Goal: Transaction & Acquisition: Book appointment/travel/reservation

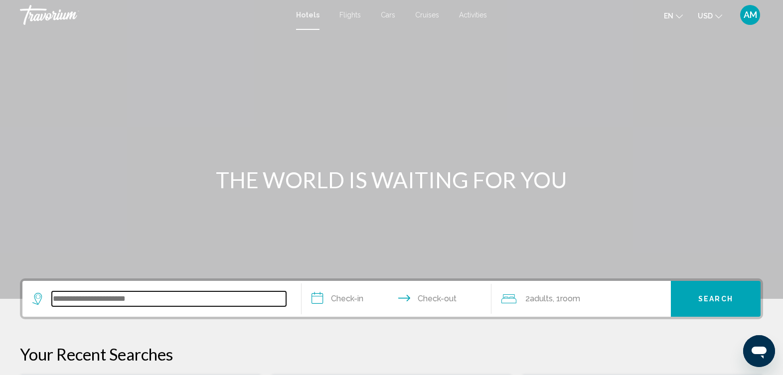
click at [206, 298] on input "Search widget" at bounding box center [169, 298] width 234 height 15
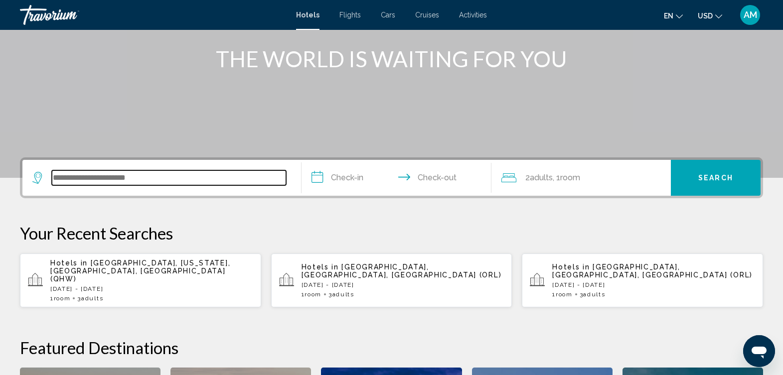
scroll to position [246, 0]
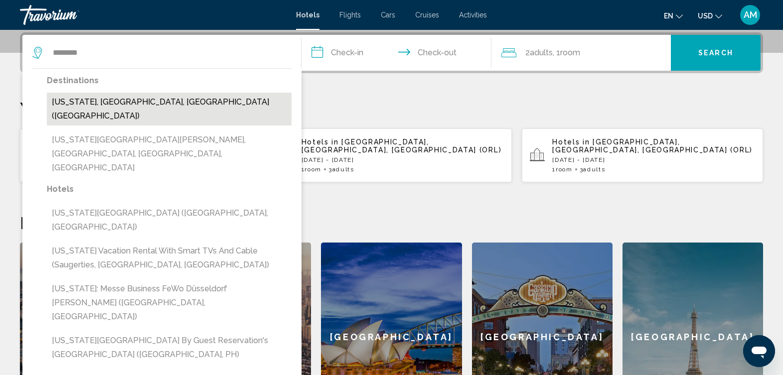
click at [161, 95] on button "[US_STATE], [GEOGRAPHIC_DATA], [GEOGRAPHIC_DATA] ([GEOGRAPHIC_DATA])" at bounding box center [169, 109] width 245 height 33
type input "**********"
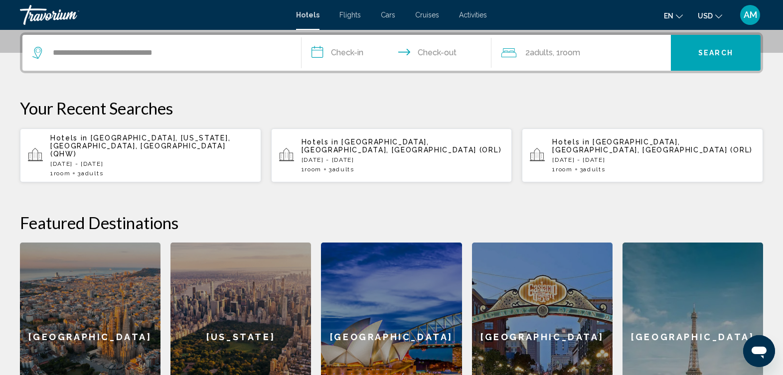
click at [357, 53] on input "**********" at bounding box center [397, 54] width 193 height 39
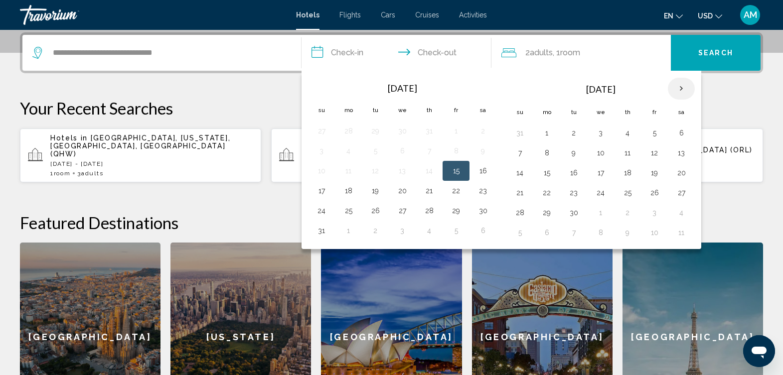
click at [684, 85] on th "Next month" at bounding box center [681, 89] width 27 height 22
click at [649, 193] on button "21" at bounding box center [654, 193] width 16 height 14
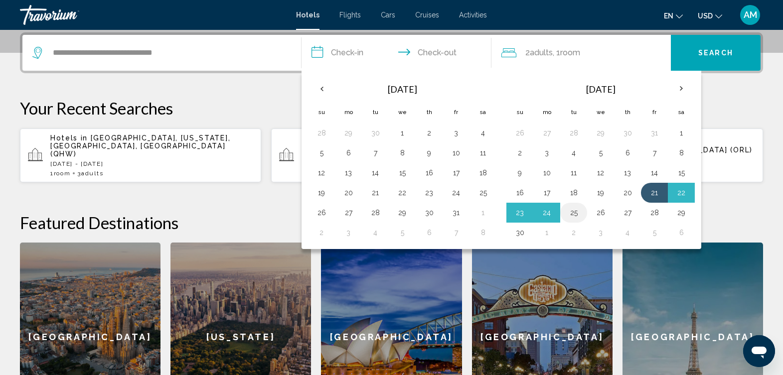
click at [579, 217] on button "25" at bounding box center [574, 213] width 16 height 14
type input "**********"
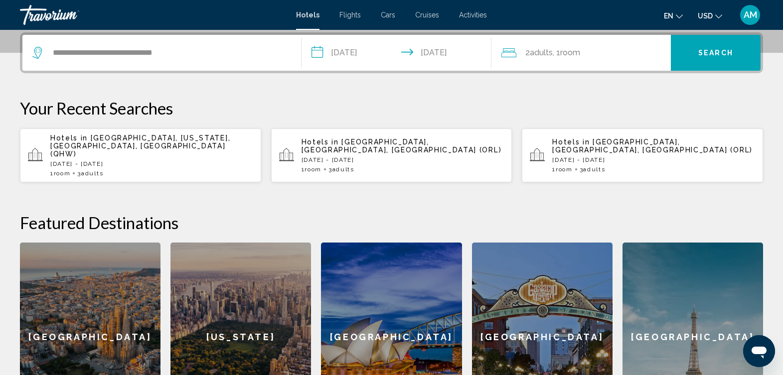
click at [595, 53] on div "2 Adult Adults , 1 Room rooms" at bounding box center [585, 53] width 169 height 14
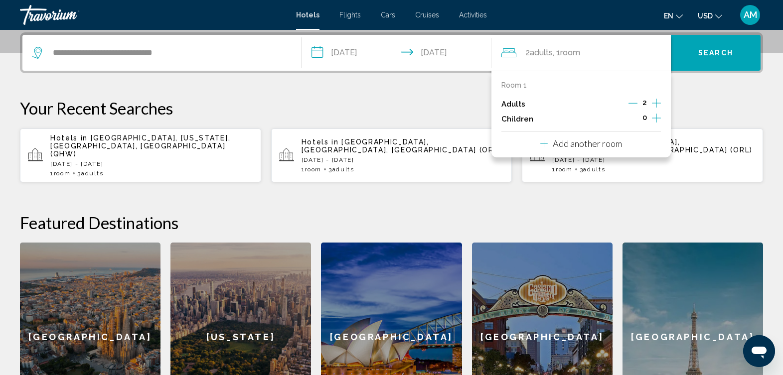
click at [656, 103] on icon "Increment adults" at bounding box center [656, 103] width 9 height 9
click at [707, 41] on button "Search" at bounding box center [716, 53] width 90 height 36
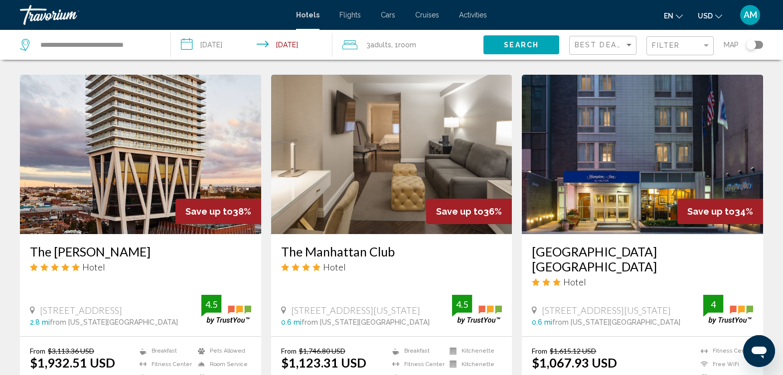
scroll to position [378, 0]
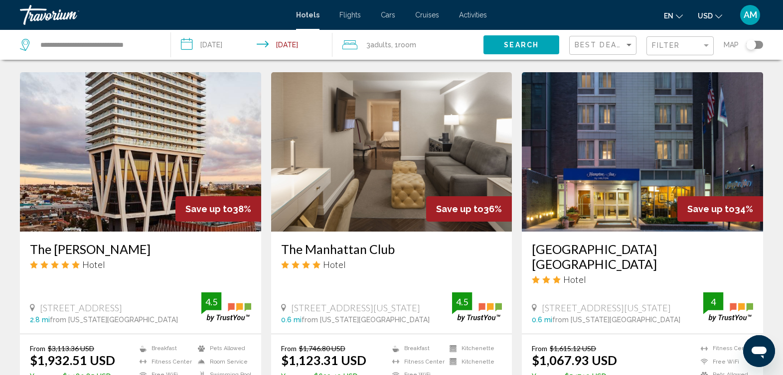
click at [421, 144] on img "Main content" at bounding box center [391, 151] width 241 height 159
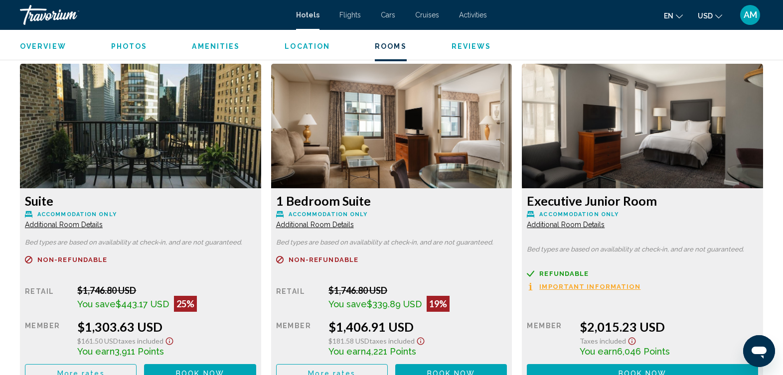
scroll to position [1706, 0]
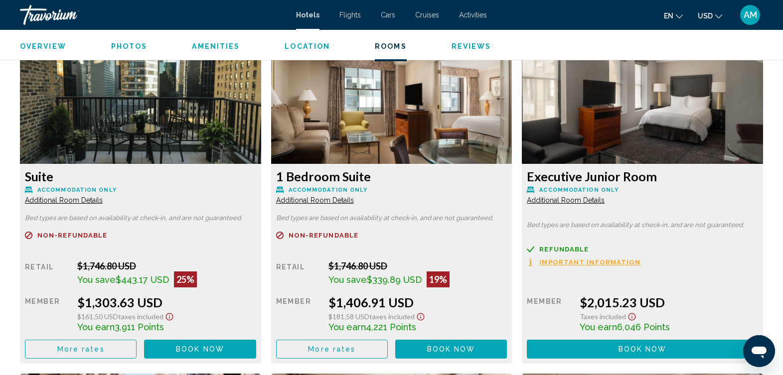
click at [202, 19] on span "Book now" at bounding box center [200, 15] width 48 height 8
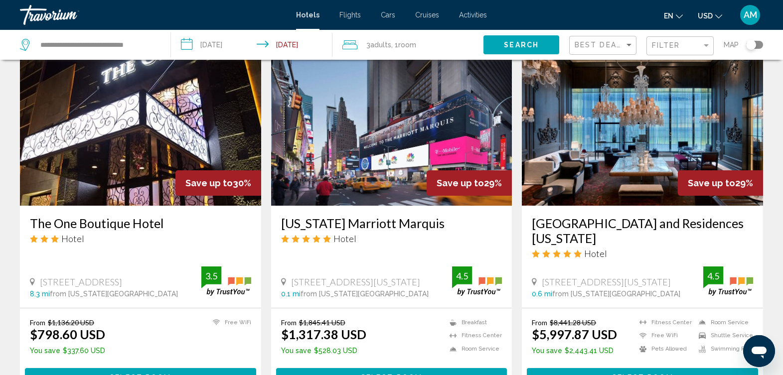
scroll to position [777, 0]
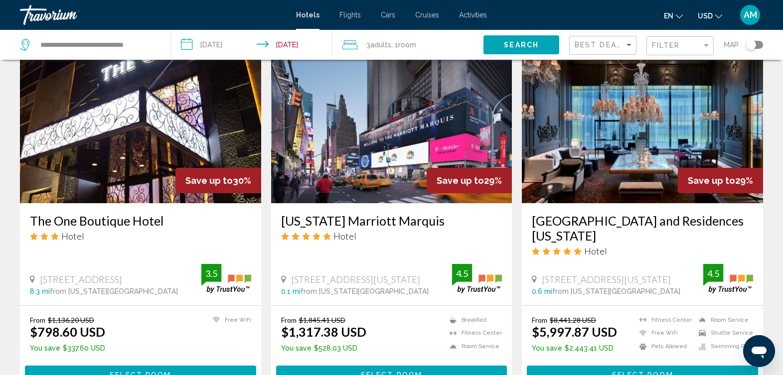
click at [380, 185] on img "Main content" at bounding box center [391, 123] width 241 height 159
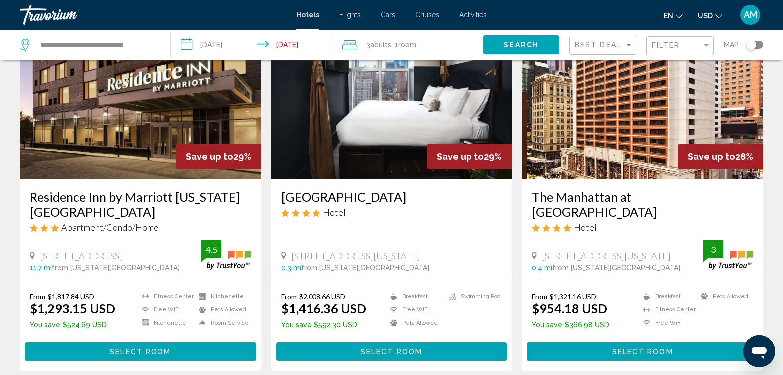
scroll to position [1176, 0]
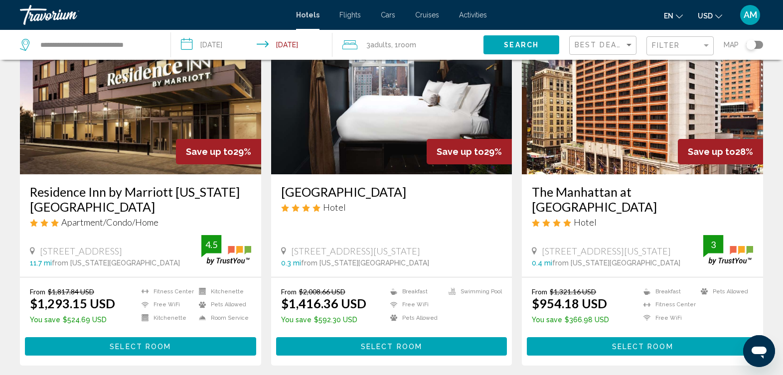
click at [614, 134] on img "Main content" at bounding box center [642, 94] width 241 height 159
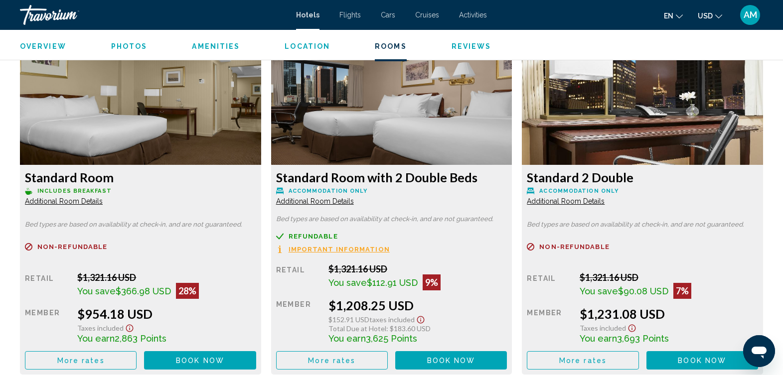
scroll to position [1366, 0]
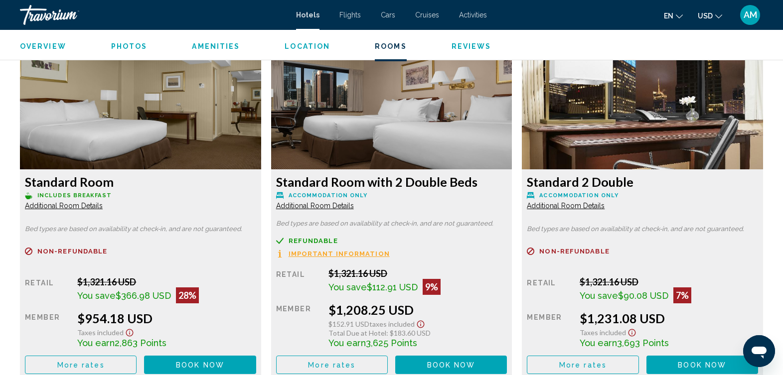
click at [93, 205] on span "Additional Room Details" at bounding box center [64, 206] width 78 height 8
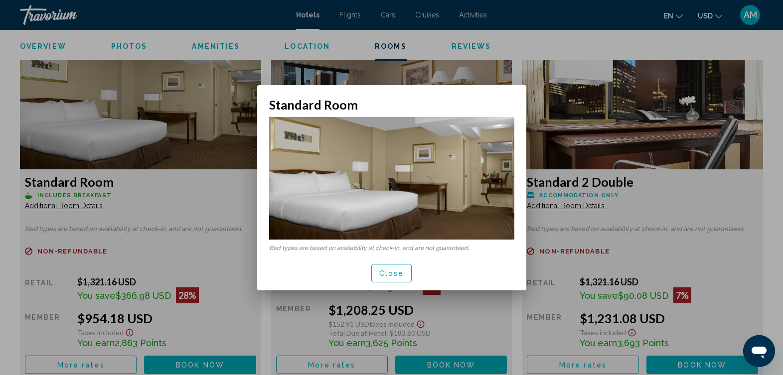
scroll to position [0, 0]
click at [381, 273] on span "Close" at bounding box center [391, 274] width 25 height 8
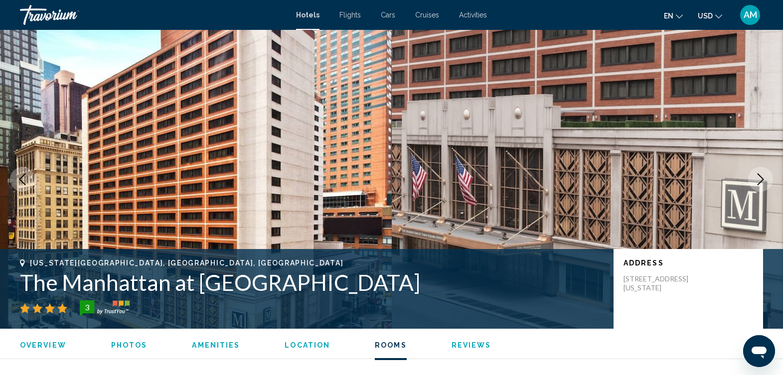
scroll to position [1366, 0]
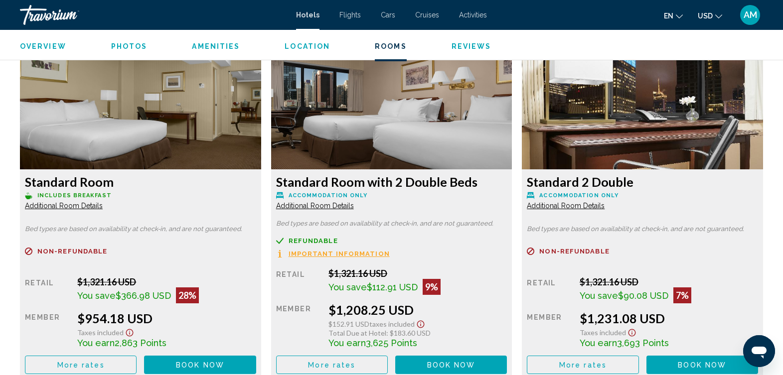
click at [191, 362] on span "Book now" at bounding box center [200, 365] width 48 height 8
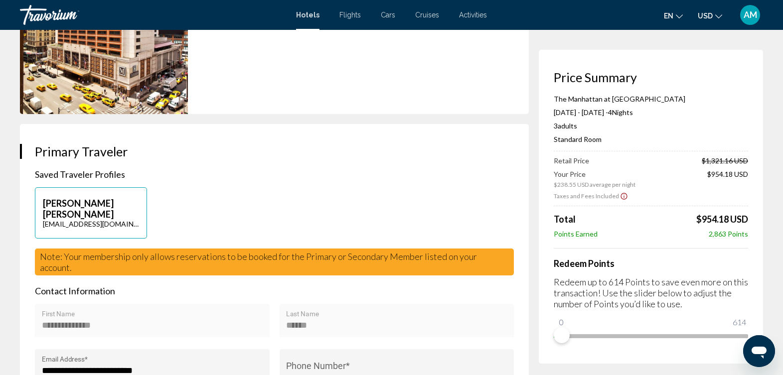
scroll to position [171, 0]
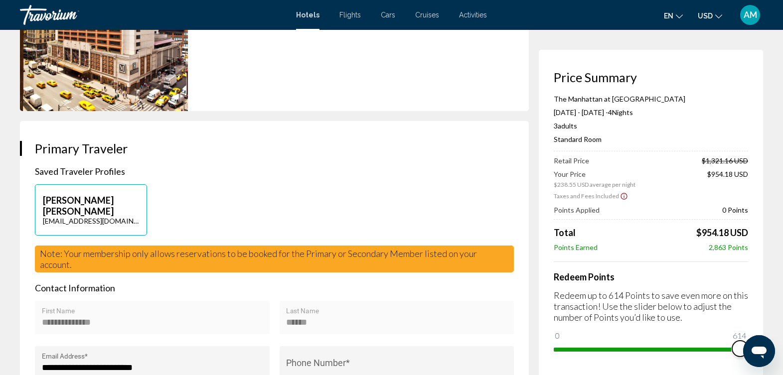
drag, startPoint x: 1309, startPoint y: 669, endPoint x: 745, endPoint y: 344, distance: 650.9
click at [743, 347] on button "Open messaging window" at bounding box center [759, 351] width 32 height 32
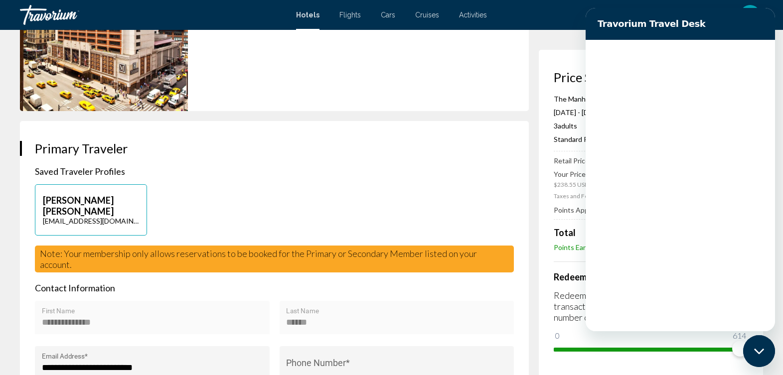
scroll to position [0, 0]
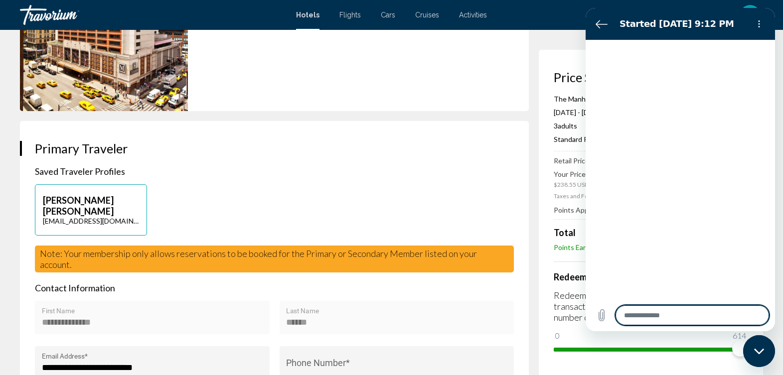
type textarea "*"
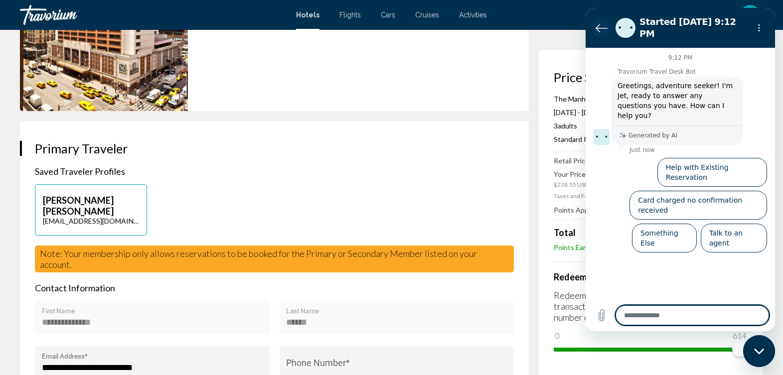
click at [598, 23] on icon "Back to the conversation list" at bounding box center [601, 28] width 12 height 12
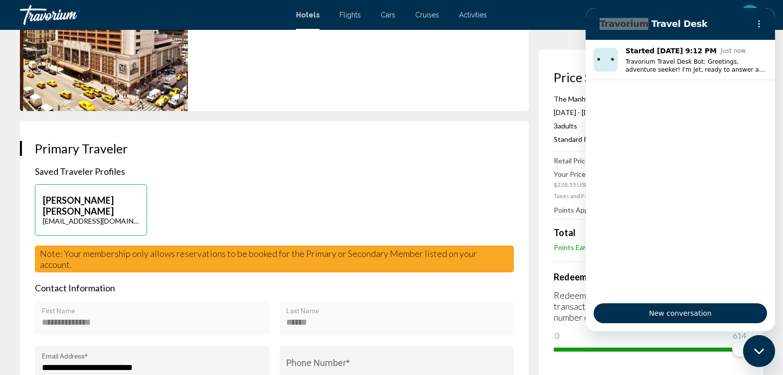
click at [754, 347] on div "Close messaging window" at bounding box center [759, 351] width 30 height 30
click at [761, 350] on icon "Close messaging window" at bounding box center [759, 351] width 10 height 6
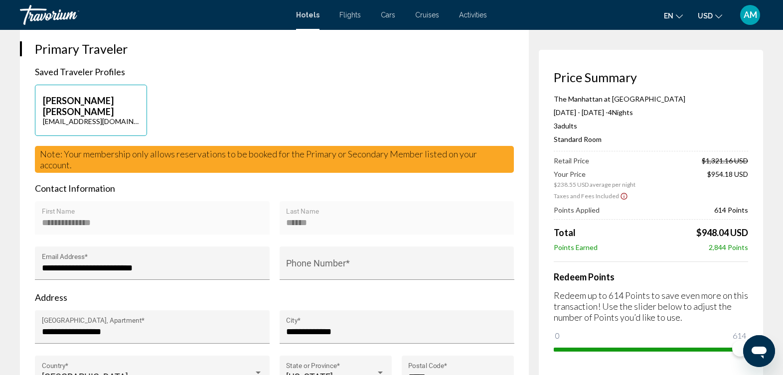
scroll to position [295, 0]
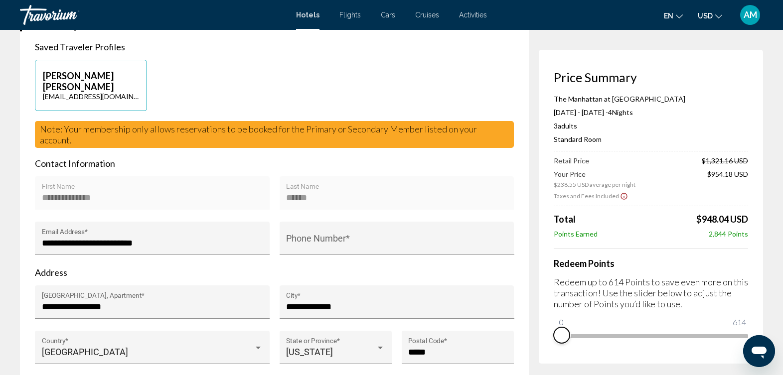
drag, startPoint x: 738, startPoint y: 351, endPoint x: 552, endPoint y: 347, distance: 185.9
click at [552, 347] on div "Price Summary The Manhattan at [GEOGRAPHIC_DATA] [DATE] - [DATE] - 4 Night Nigh…" at bounding box center [651, 207] width 224 height 314
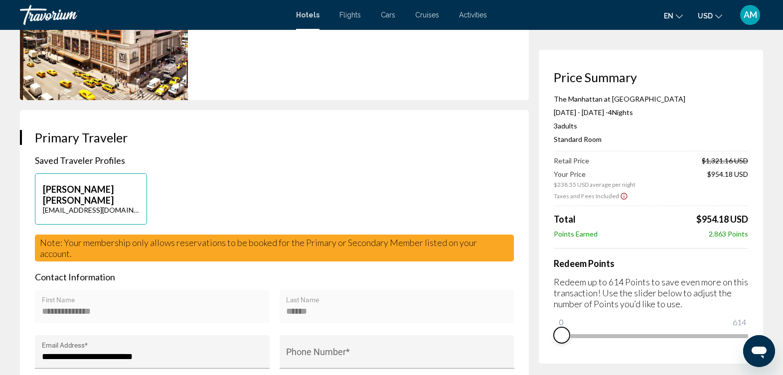
scroll to position [0, 0]
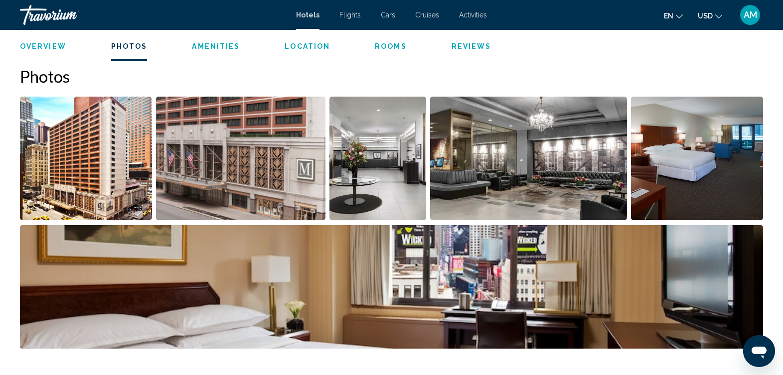
scroll to position [499, 0]
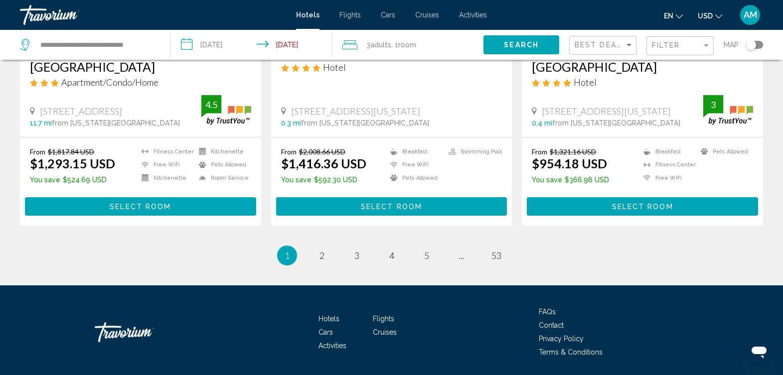
scroll to position [1336, 0]
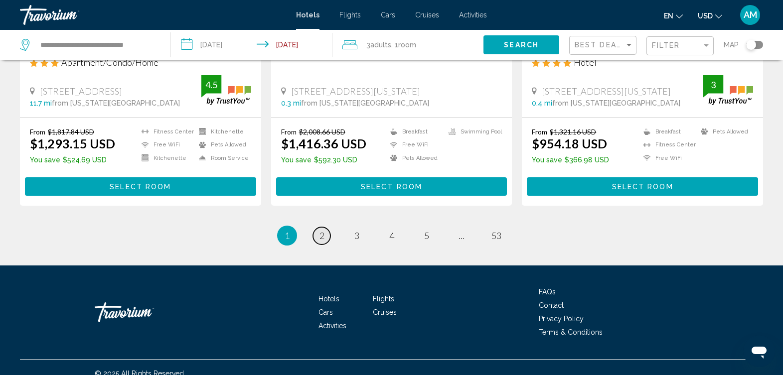
click at [320, 238] on span "2" at bounding box center [321, 235] width 5 height 11
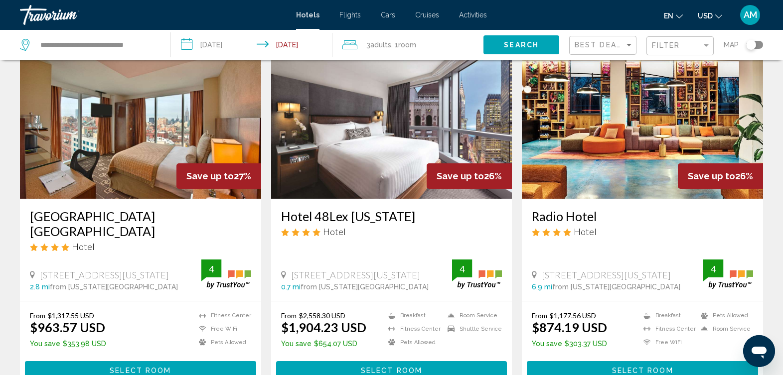
scroll to position [58, 0]
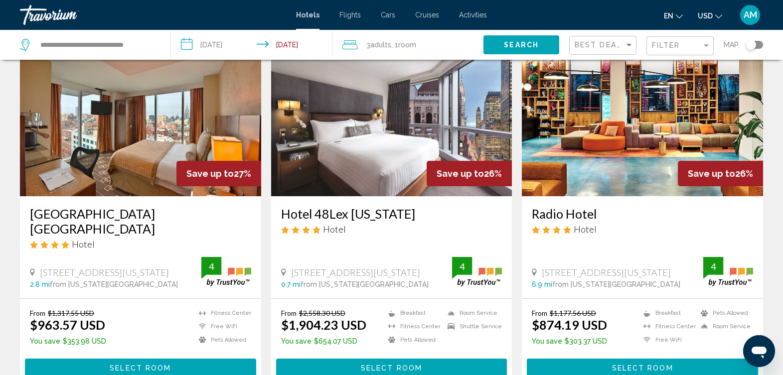
click at [642, 128] on img "Main content" at bounding box center [642, 116] width 241 height 159
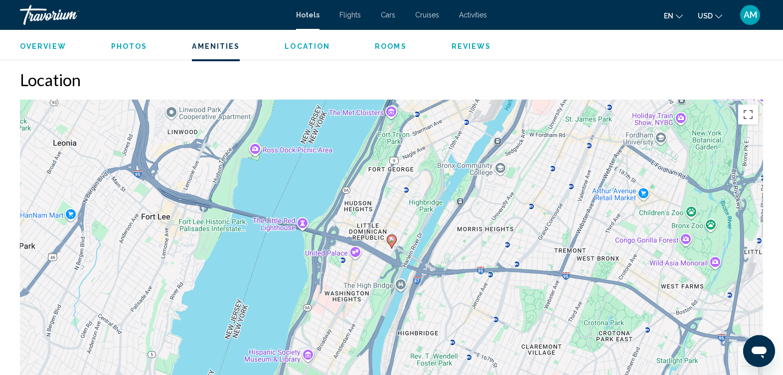
scroll to position [715, 0]
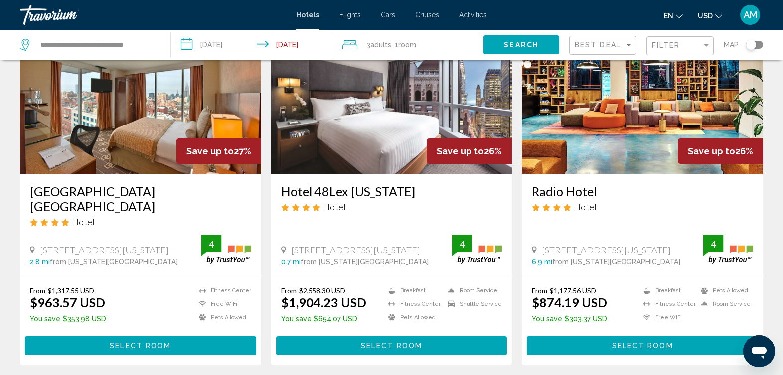
scroll to position [83, 0]
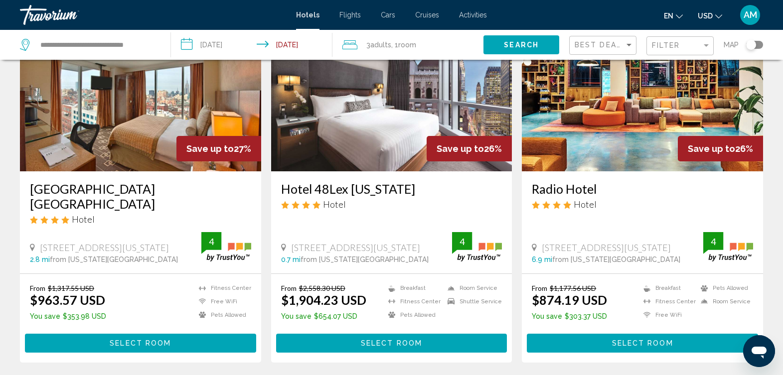
click at [141, 115] on img "Main content" at bounding box center [140, 91] width 241 height 159
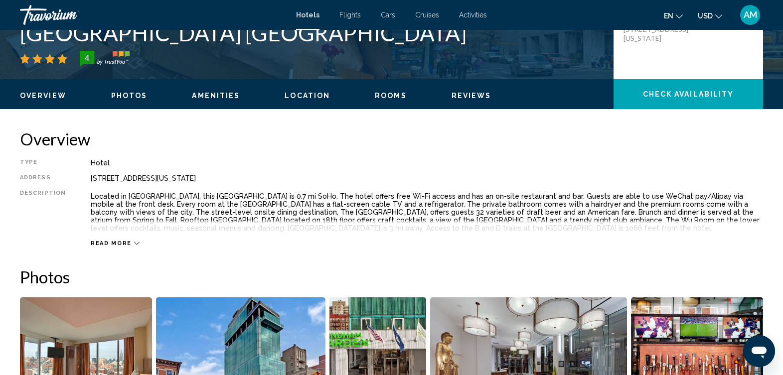
scroll to position [109, 0]
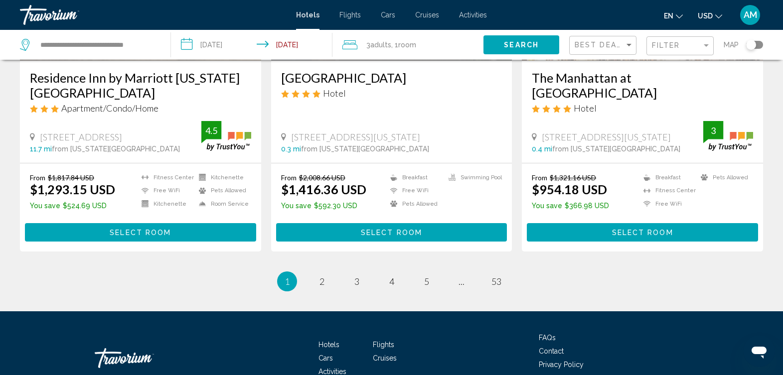
scroll to position [1293, 0]
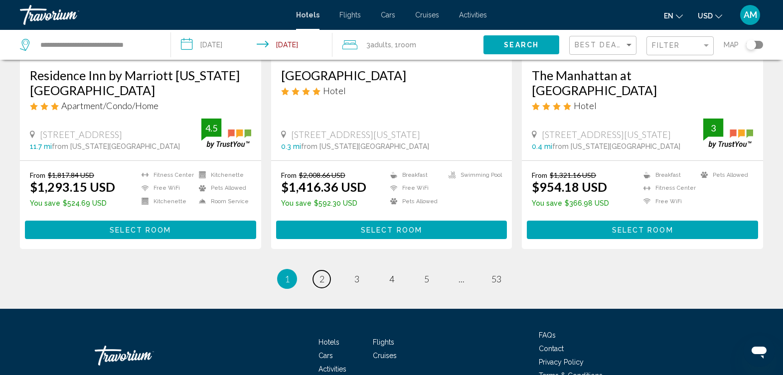
click at [324, 281] on link "page 2" at bounding box center [321, 279] width 17 height 17
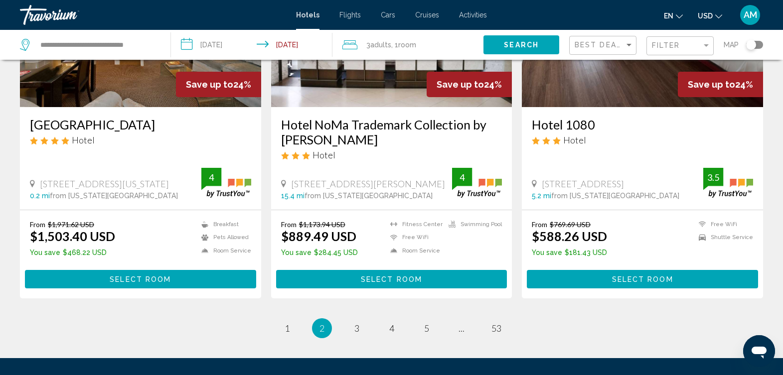
scroll to position [1266, 0]
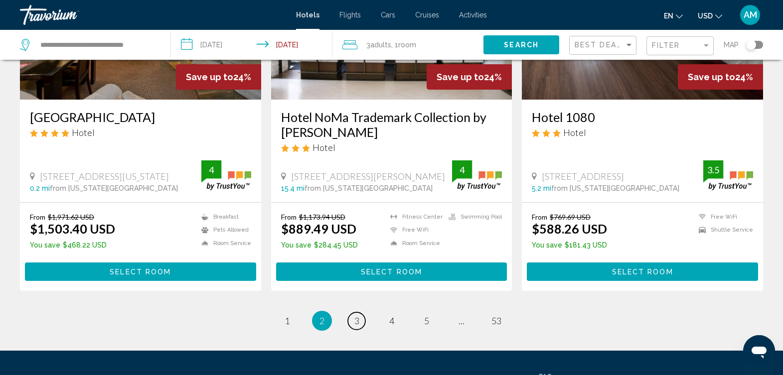
click at [357, 315] on span "3" at bounding box center [356, 320] width 5 height 11
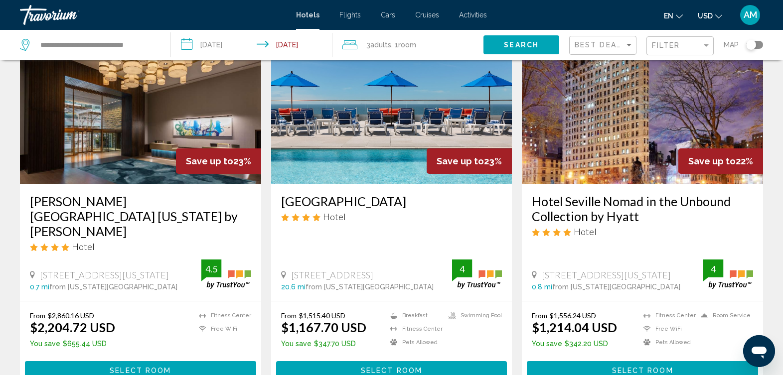
scroll to position [69, 0]
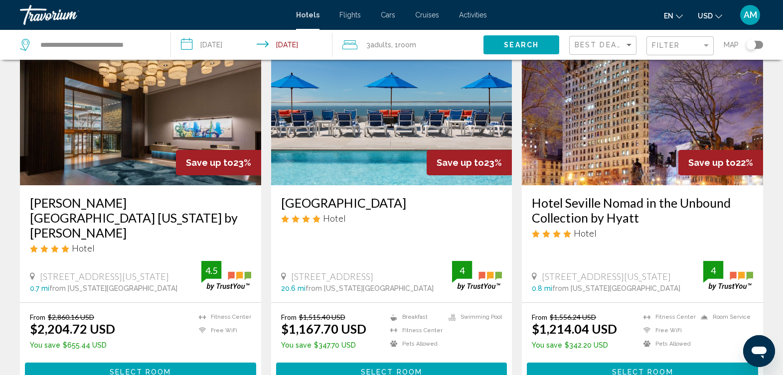
click at [616, 118] on img "Main content" at bounding box center [642, 105] width 241 height 159
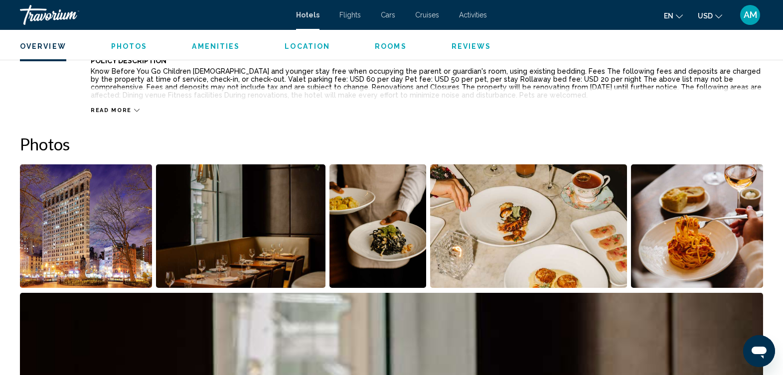
scroll to position [431, 0]
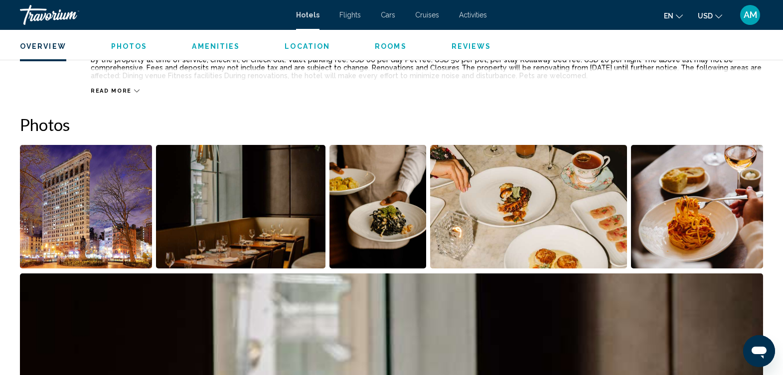
click at [136, 46] on span "Photos" at bounding box center [129, 46] width 36 height 8
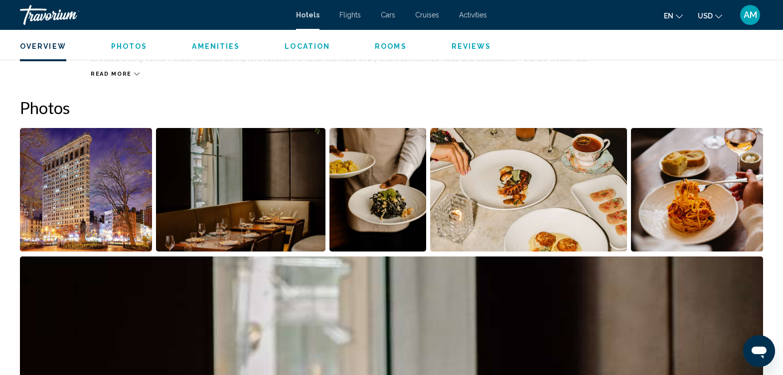
scroll to position [478, 0]
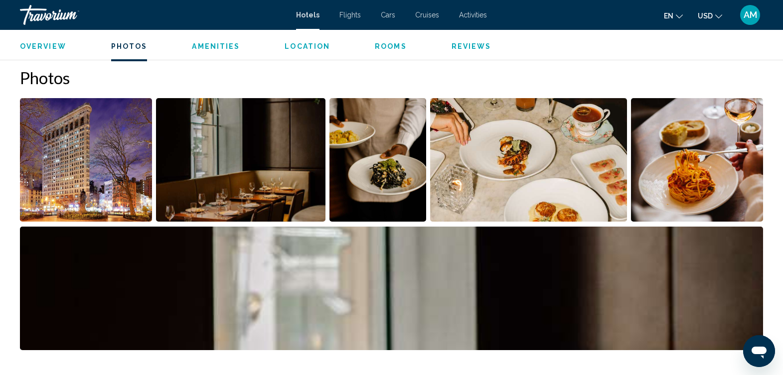
click at [110, 132] on img "Open full-screen image slider" at bounding box center [86, 160] width 132 height 124
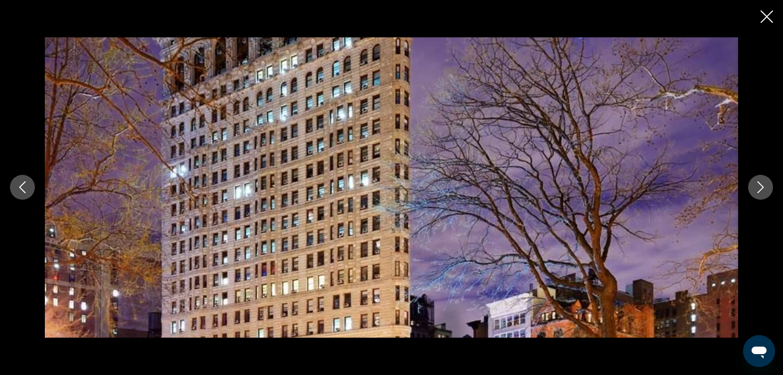
click at [759, 184] on icon "Next image" at bounding box center [760, 188] width 6 height 12
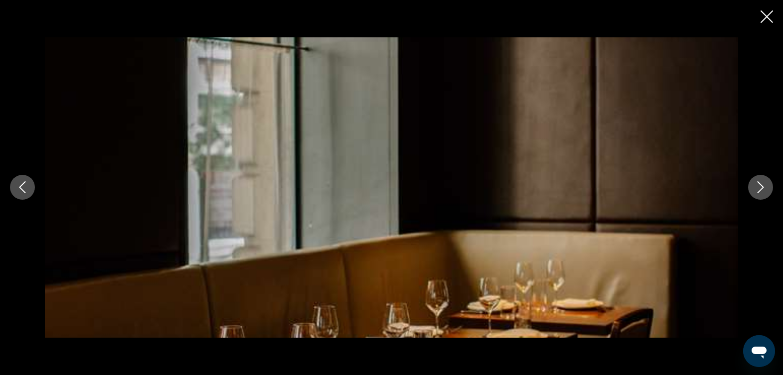
click at [759, 184] on icon "Next image" at bounding box center [760, 188] width 6 height 12
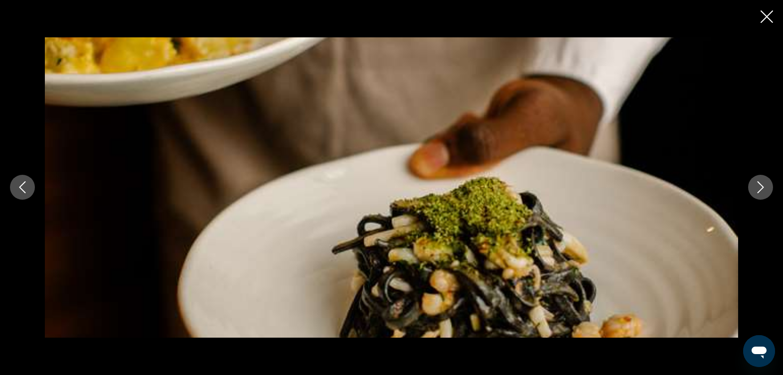
click at [759, 184] on icon "Next image" at bounding box center [760, 188] width 6 height 12
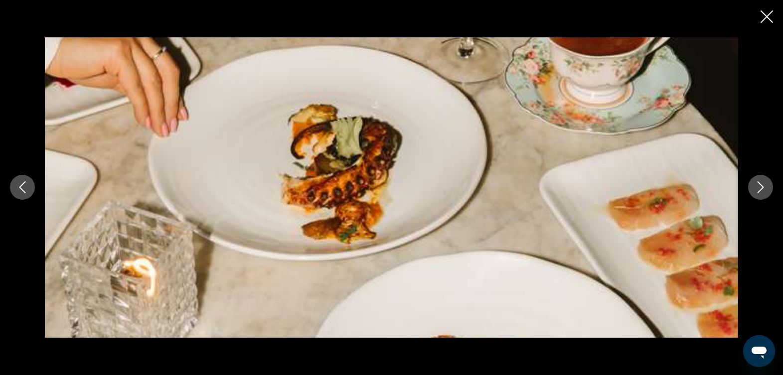
click at [759, 184] on icon "Next image" at bounding box center [760, 188] width 6 height 12
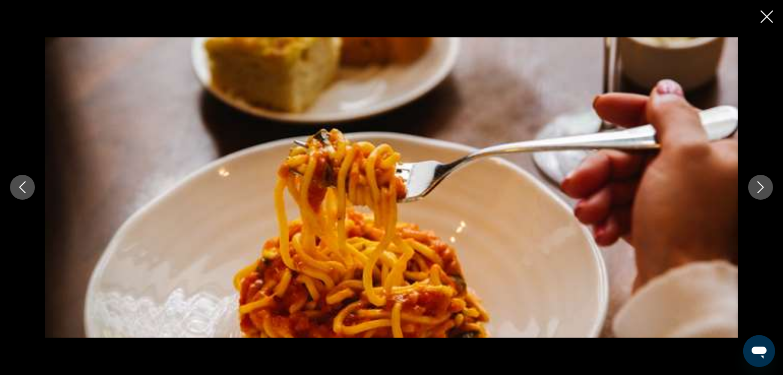
click at [759, 184] on icon "Next image" at bounding box center [760, 188] width 6 height 12
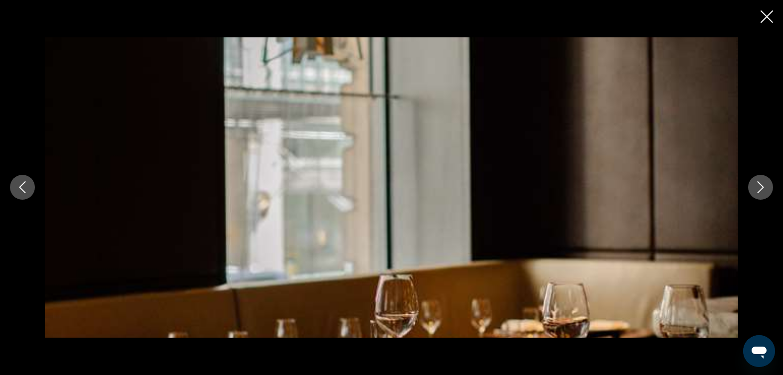
click at [759, 184] on icon "Next image" at bounding box center [760, 188] width 6 height 12
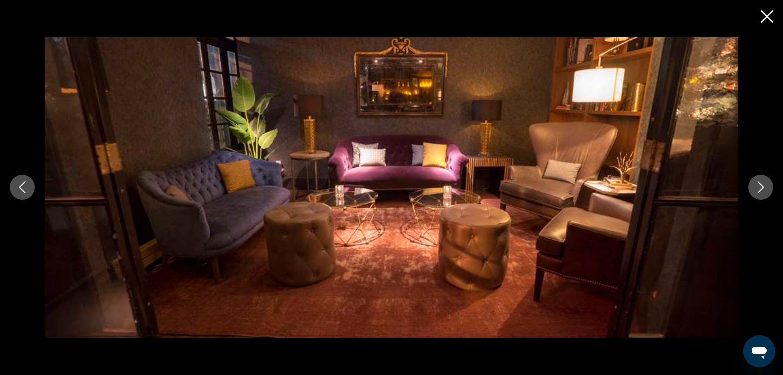
click at [759, 184] on icon "Next image" at bounding box center [760, 188] width 6 height 12
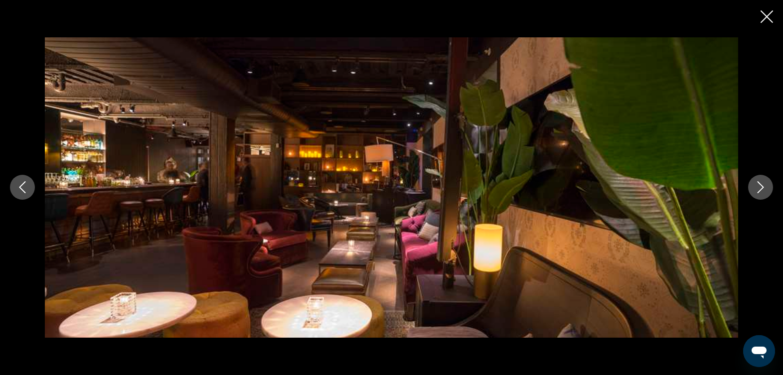
click at [759, 184] on icon "Next image" at bounding box center [760, 188] width 6 height 12
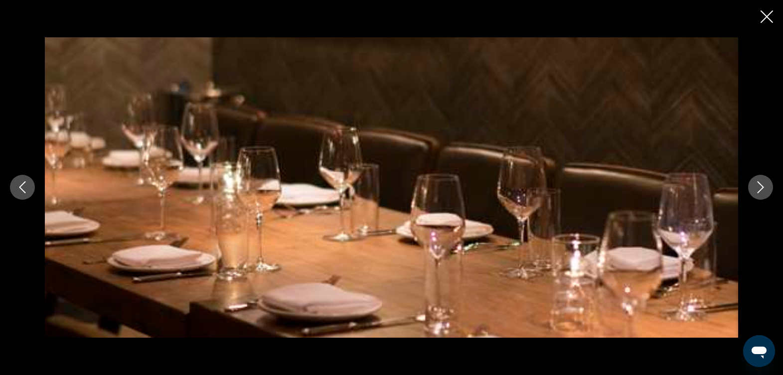
click at [759, 184] on icon "Next image" at bounding box center [760, 188] width 6 height 12
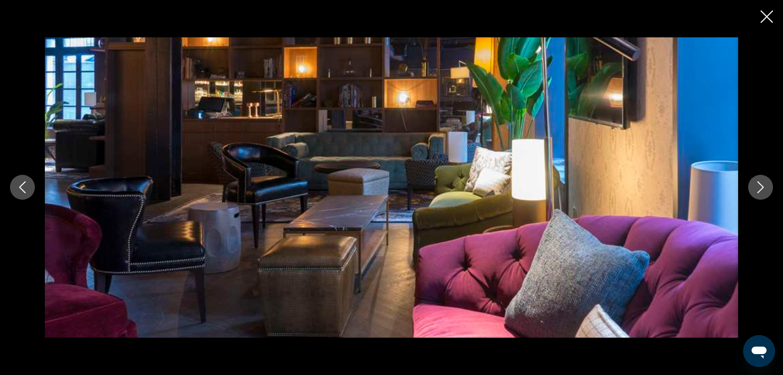
click at [759, 184] on icon "Next image" at bounding box center [760, 188] width 6 height 12
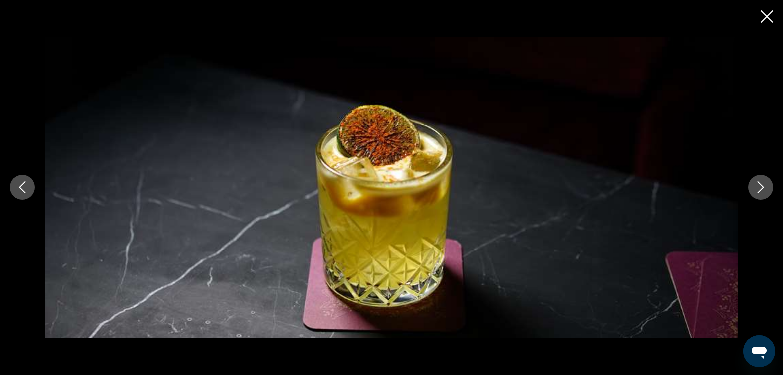
click at [759, 184] on icon "Next image" at bounding box center [760, 188] width 6 height 12
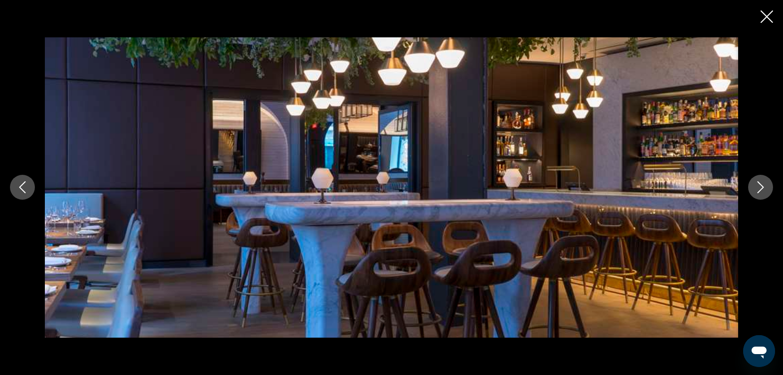
click at [759, 184] on icon "Next image" at bounding box center [760, 188] width 6 height 12
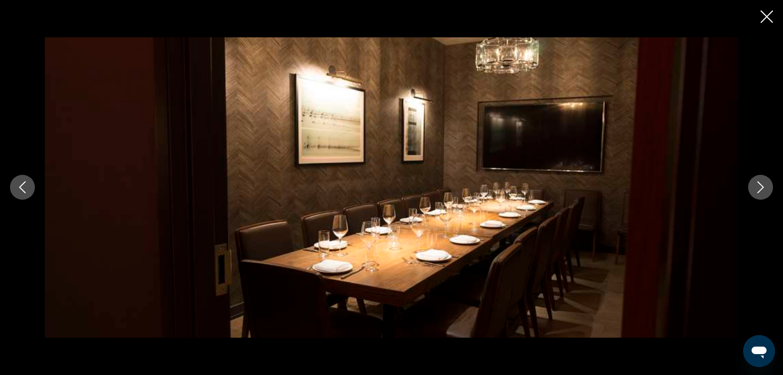
click at [759, 184] on icon "Next image" at bounding box center [760, 188] width 6 height 12
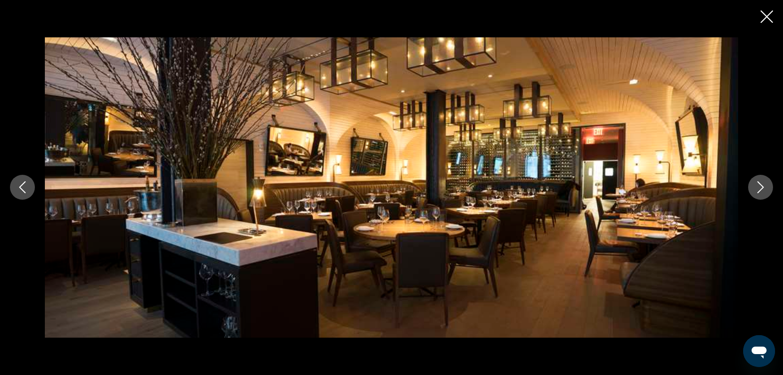
click at [759, 184] on icon "Next image" at bounding box center [760, 188] width 6 height 12
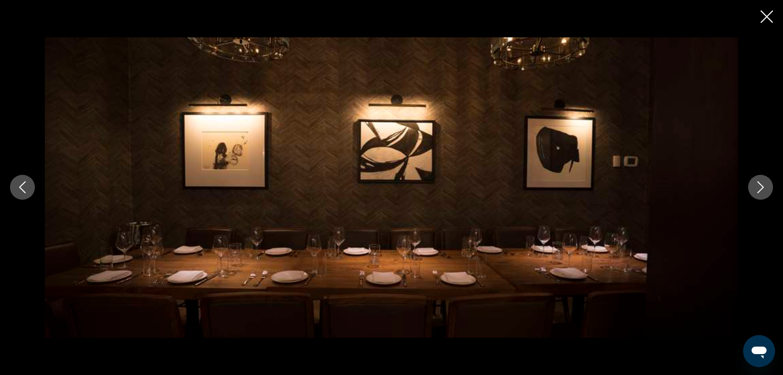
click at [759, 184] on icon "Next image" at bounding box center [760, 188] width 6 height 12
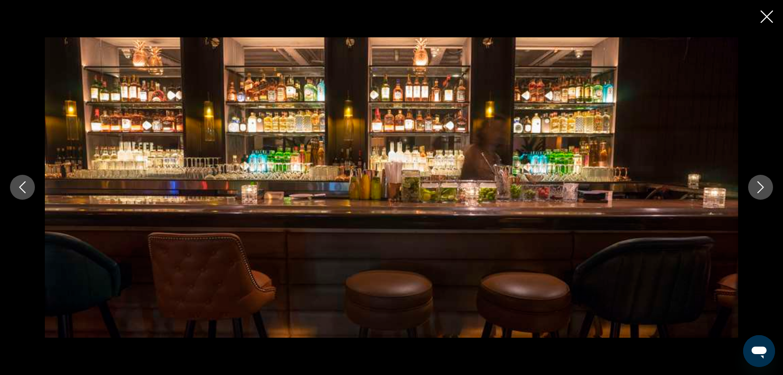
click at [759, 184] on icon "Next image" at bounding box center [760, 188] width 6 height 12
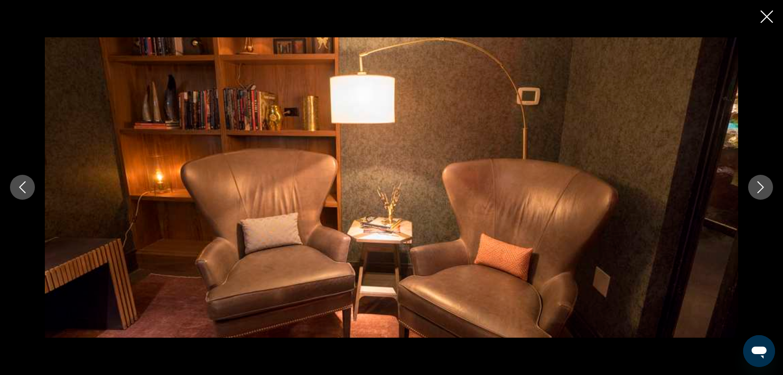
click at [759, 184] on icon "Next image" at bounding box center [760, 188] width 6 height 12
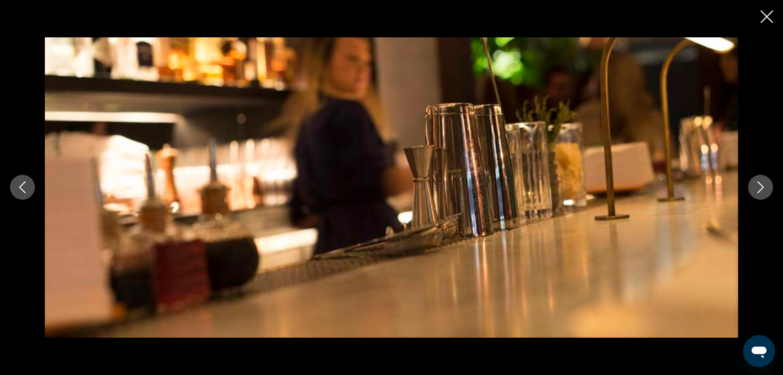
click at [759, 184] on icon "Next image" at bounding box center [760, 188] width 6 height 12
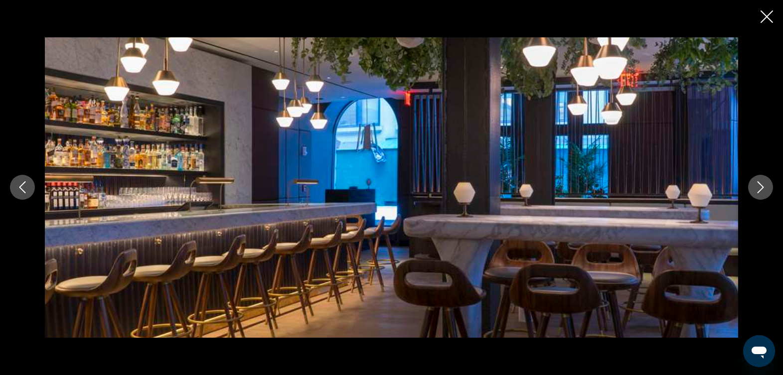
click at [759, 184] on icon "Next image" at bounding box center [760, 188] width 6 height 12
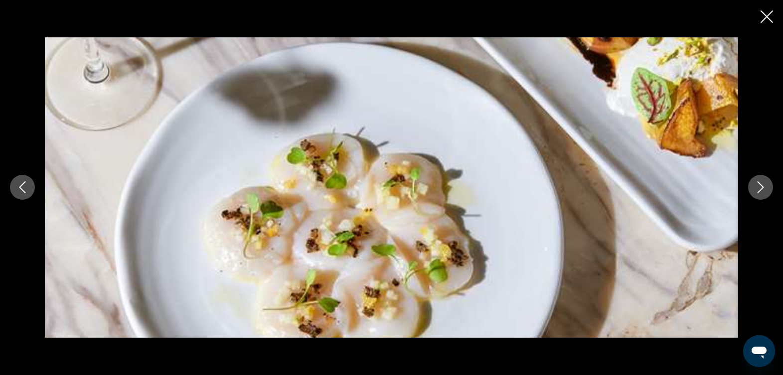
click at [759, 184] on icon "Next image" at bounding box center [760, 188] width 6 height 12
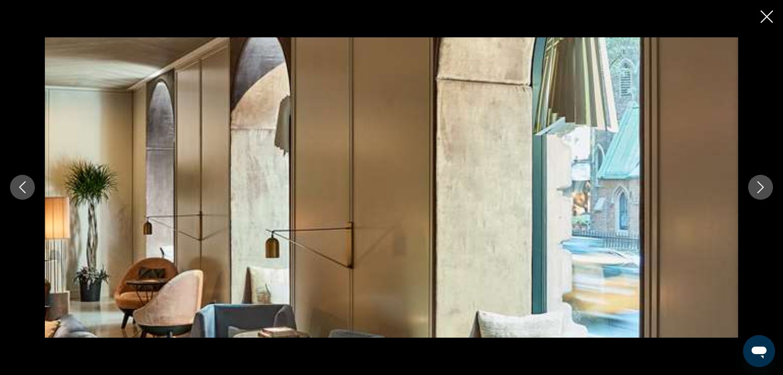
click at [759, 184] on icon "Next image" at bounding box center [760, 188] width 6 height 12
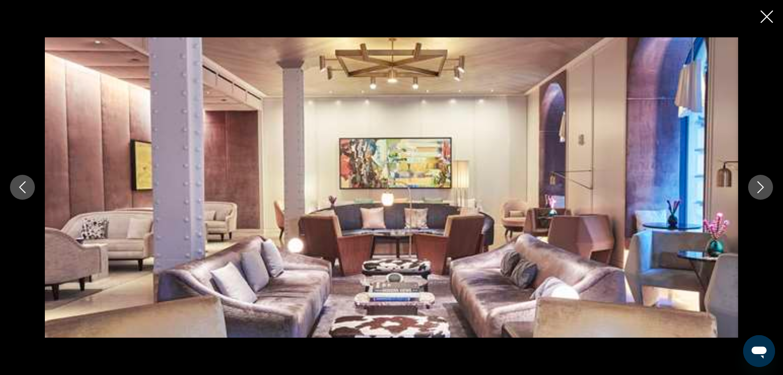
click at [759, 184] on icon "Next image" at bounding box center [760, 188] width 6 height 12
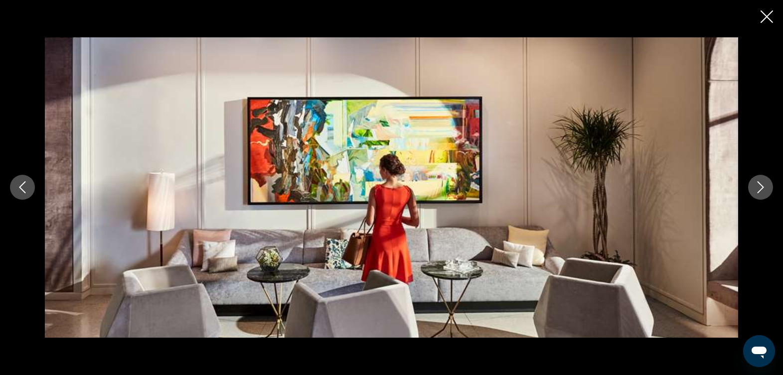
click at [759, 184] on icon "Next image" at bounding box center [760, 188] width 6 height 12
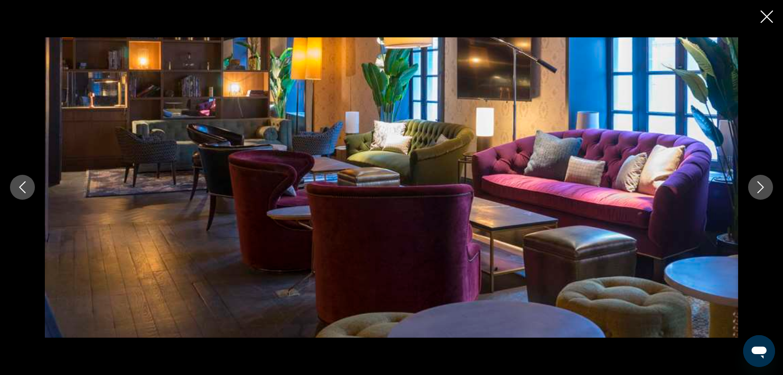
click at [759, 184] on icon "Next image" at bounding box center [760, 188] width 6 height 12
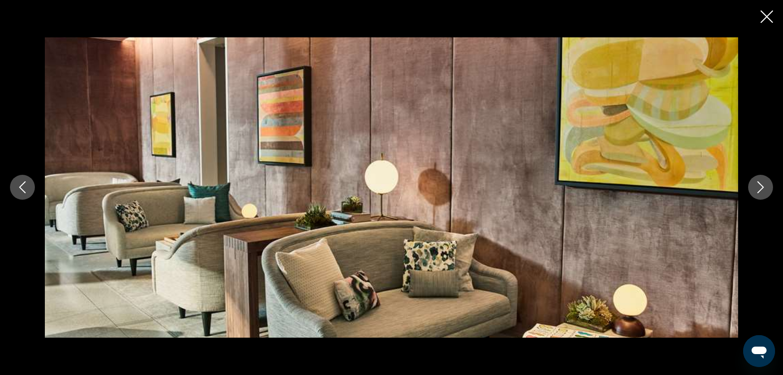
click at [759, 184] on icon "Next image" at bounding box center [760, 188] width 6 height 12
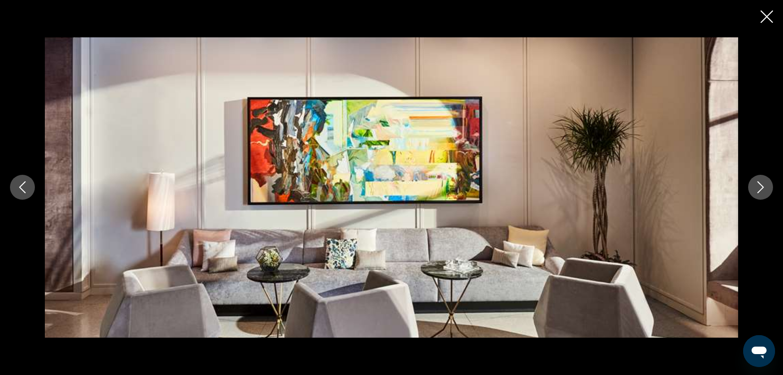
click at [759, 184] on icon "Next image" at bounding box center [760, 188] width 6 height 12
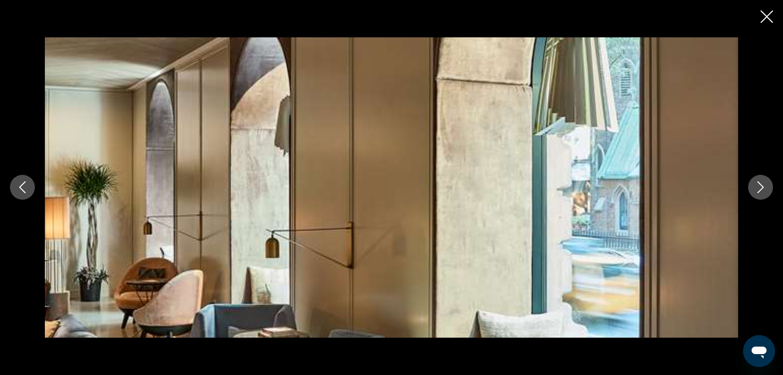
click at [759, 185] on icon "Next image" at bounding box center [760, 187] width 12 height 12
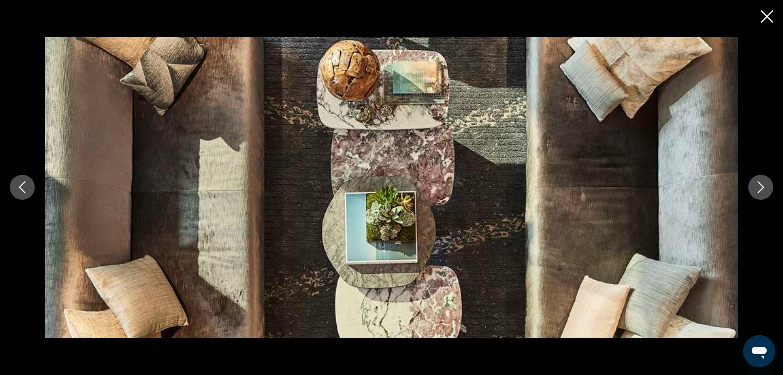
click at [759, 185] on icon "Next image" at bounding box center [760, 187] width 12 height 12
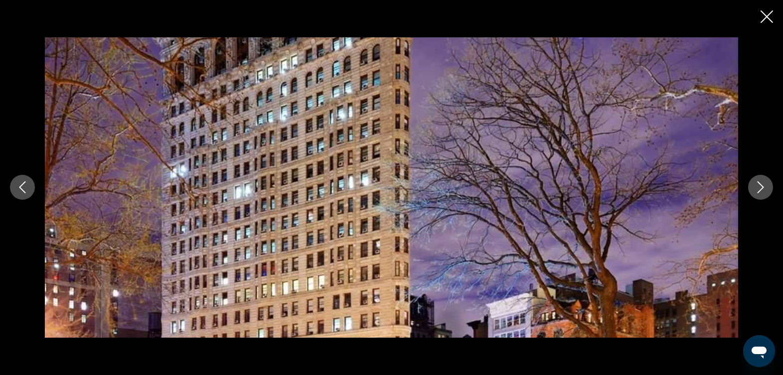
click at [767, 13] on icon "Close slideshow" at bounding box center [766, 16] width 12 height 12
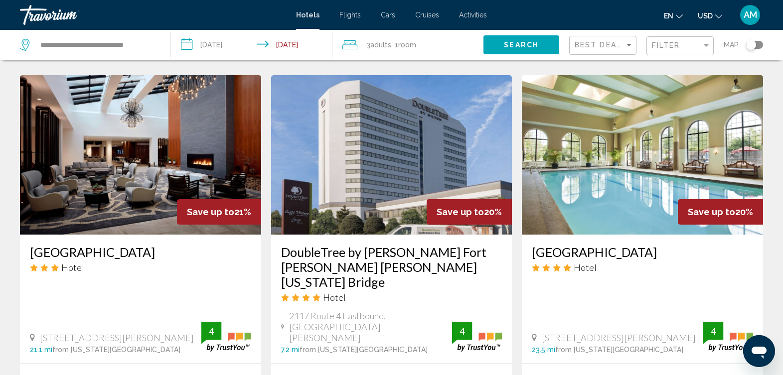
scroll to position [793, 0]
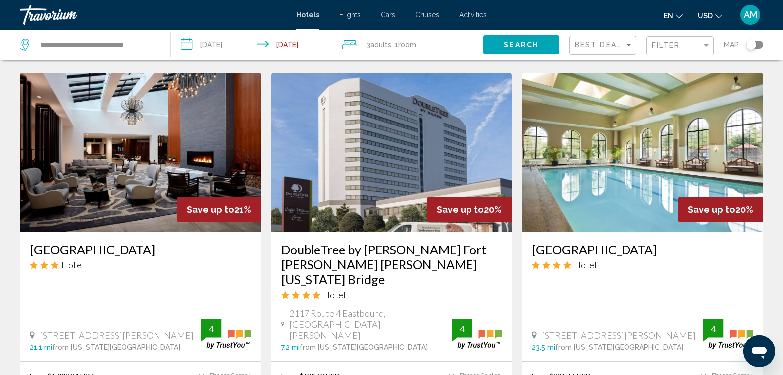
click at [143, 122] on img "Main content" at bounding box center [140, 152] width 241 height 159
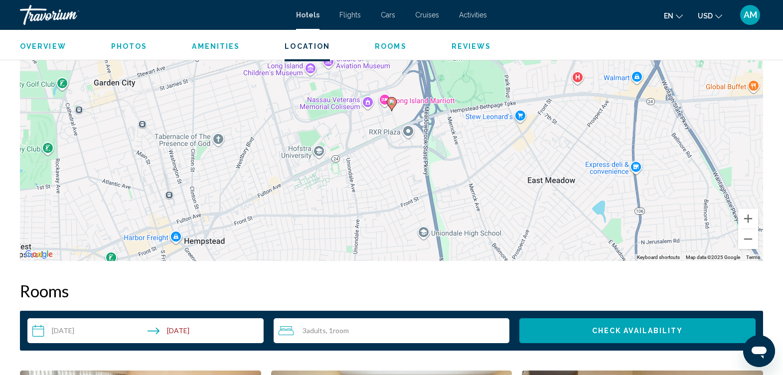
scroll to position [1003, 0]
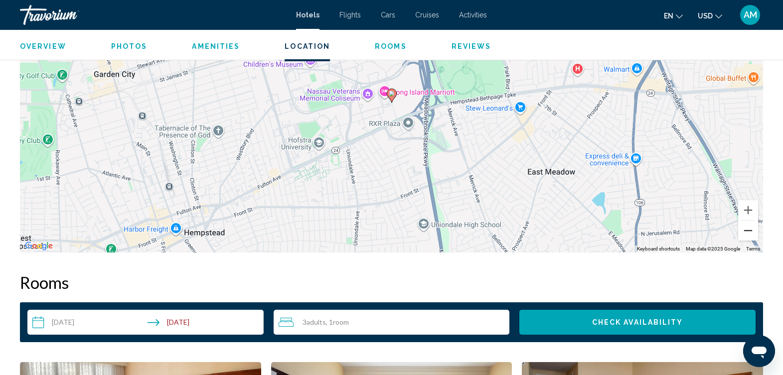
click at [748, 228] on button "Zoom out" at bounding box center [748, 231] width 20 height 20
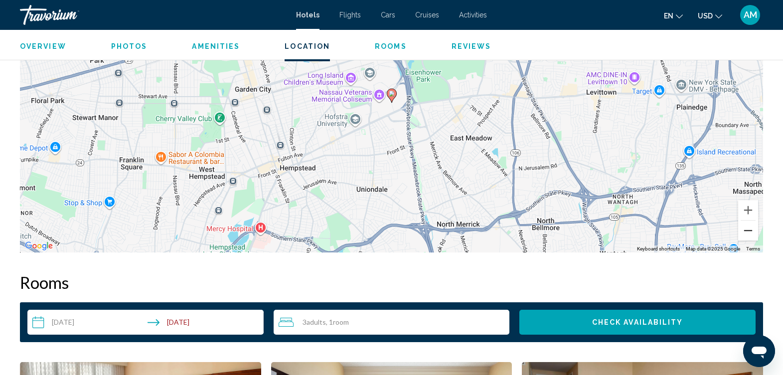
click at [748, 228] on button "Zoom out" at bounding box center [748, 231] width 20 height 20
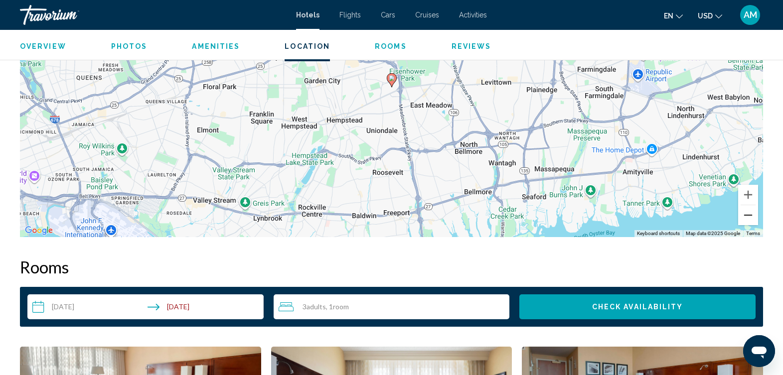
scroll to position [1022, 0]
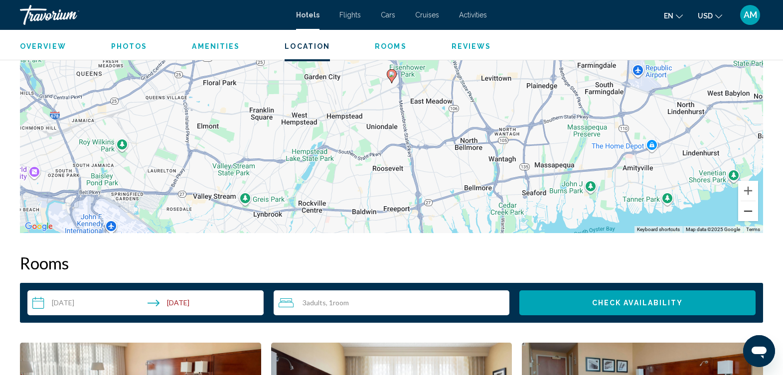
click at [751, 213] on button "Zoom out" at bounding box center [748, 211] width 20 height 20
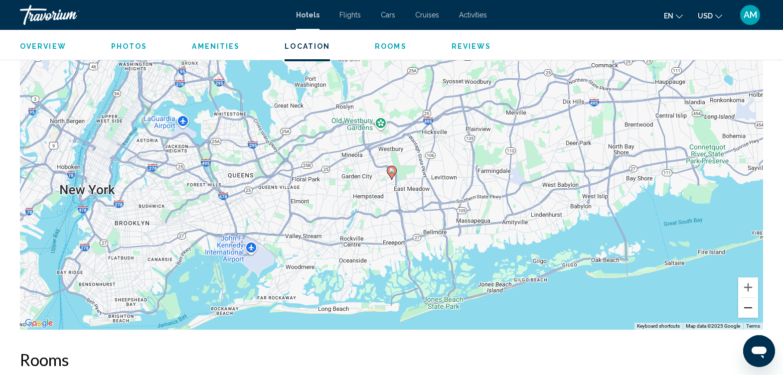
scroll to position [904, 0]
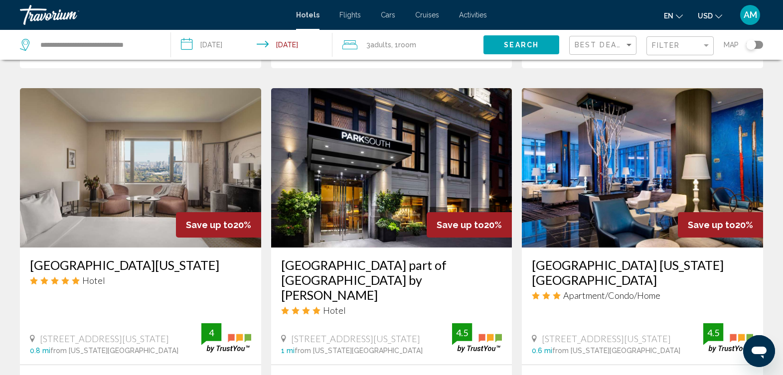
scroll to position [1180, 0]
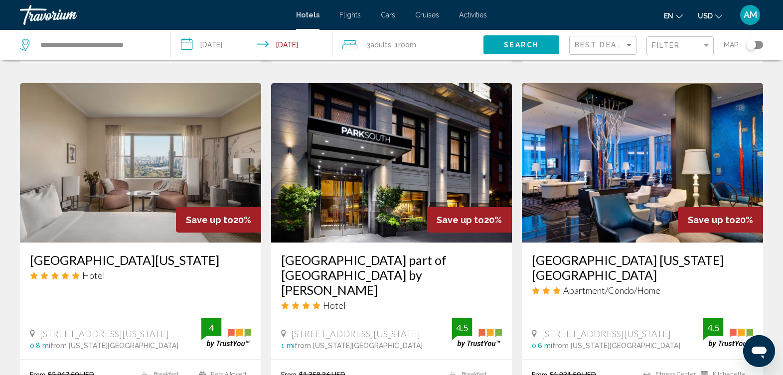
click at [401, 135] on img "Main content" at bounding box center [391, 162] width 241 height 159
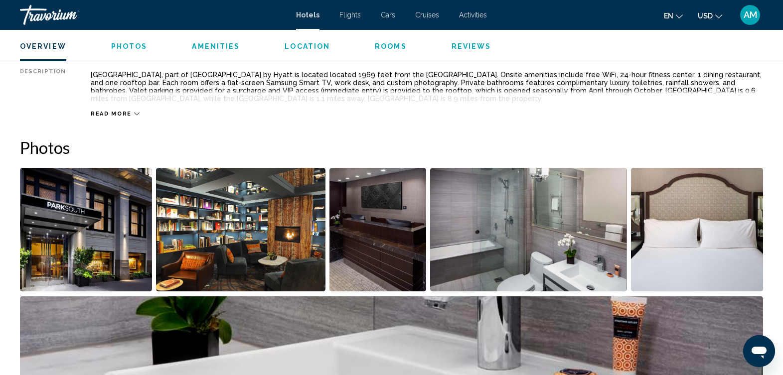
scroll to position [379, 0]
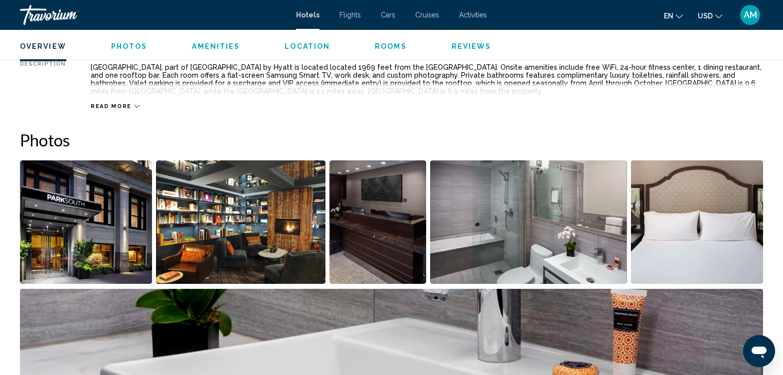
click at [130, 200] on img "Open full-screen image slider" at bounding box center [86, 222] width 132 height 124
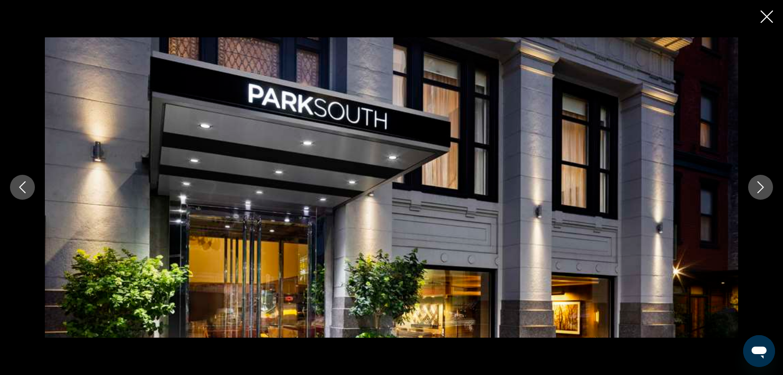
click at [760, 188] on icon "Next image" at bounding box center [760, 187] width 12 height 12
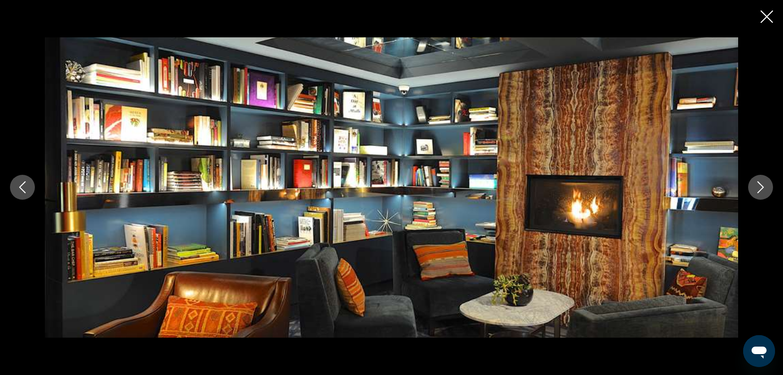
click at [760, 188] on icon "Next image" at bounding box center [760, 187] width 12 height 12
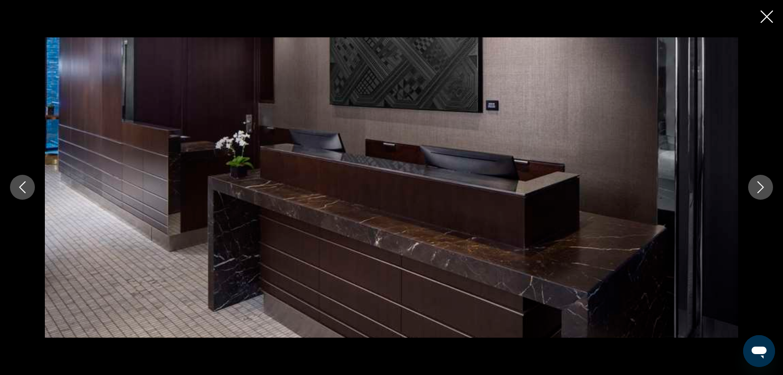
click at [760, 188] on icon "Next image" at bounding box center [760, 187] width 12 height 12
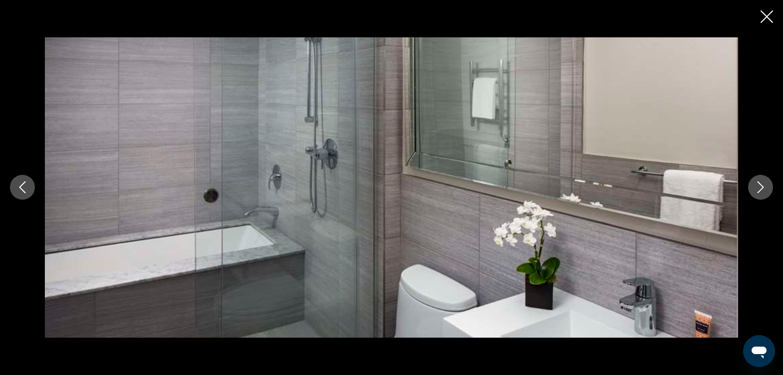
click at [760, 188] on icon "Next image" at bounding box center [760, 187] width 12 height 12
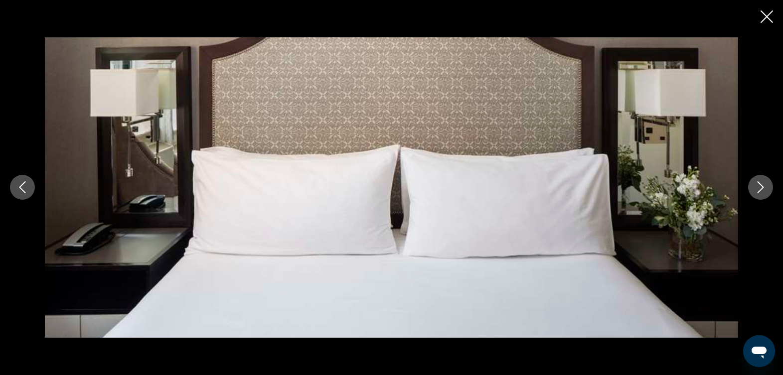
click at [760, 188] on icon "Next image" at bounding box center [760, 187] width 12 height 12
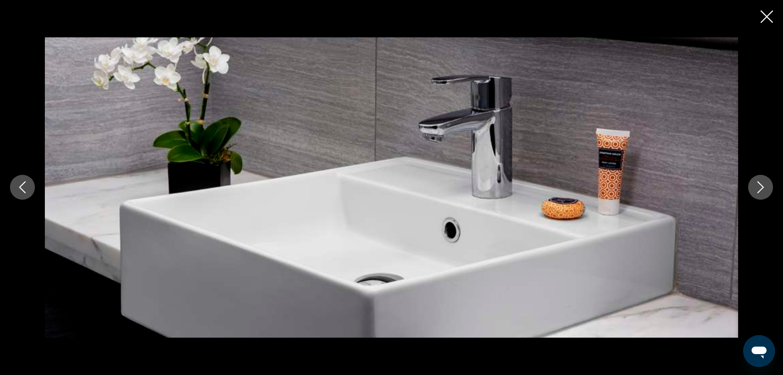
click at [760, 188] on icon "Next image" at bounding box center [760, 187] width 12 height 12
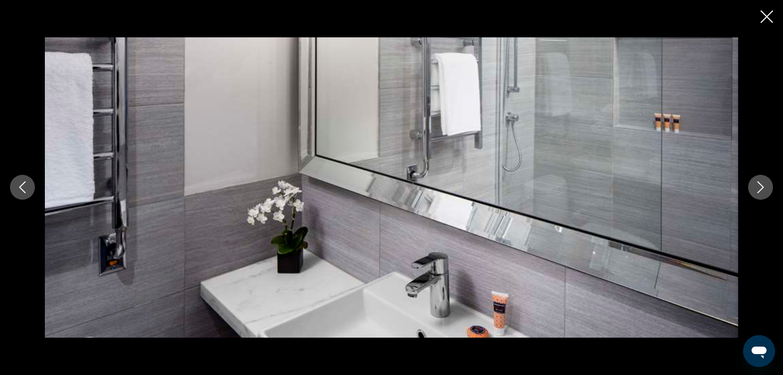
click at [760, 188] on icon "Next image" at bounding box center [760, 187] width 12 height 12
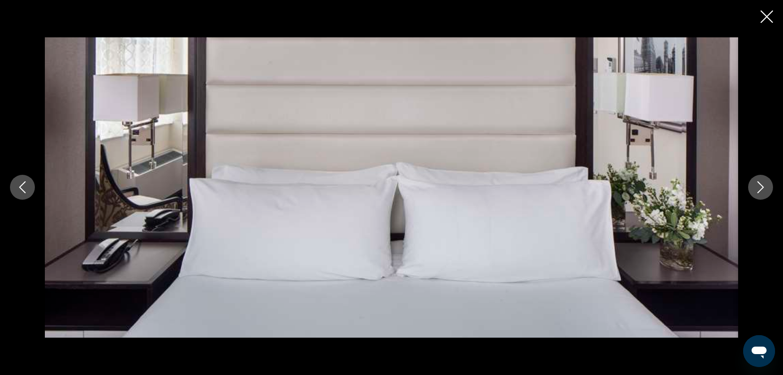
click at [760, 188] on icon "Next image" at bounding box center [760, 187] width 12 height 12
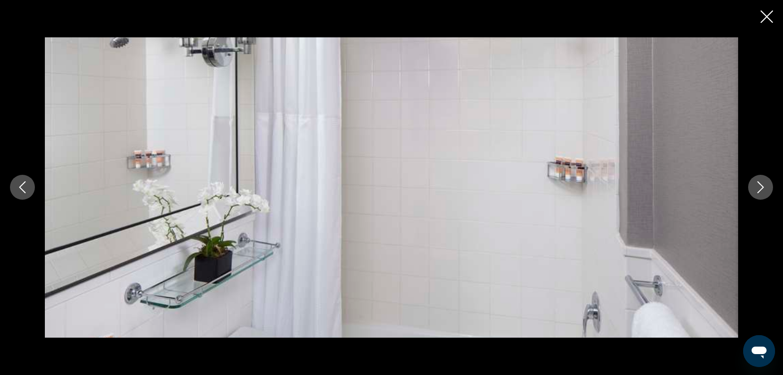
click at [760, 188] on icon "Next image" at bounding box center [760, 187] width 12 height 12
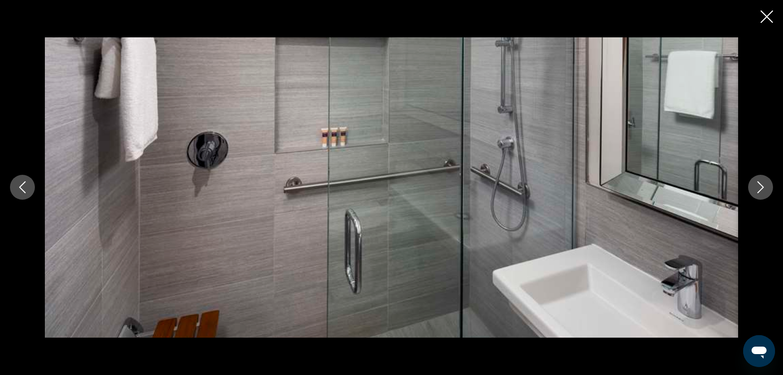
click at [760, 188] on icon "Next image" at bounding box center [760, 187] width 12 height 12
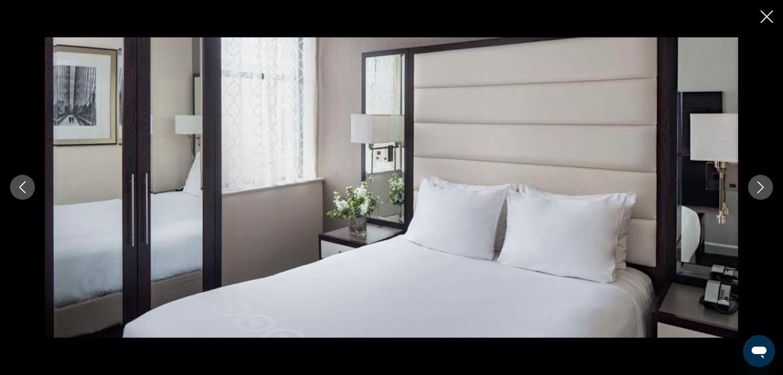
click at [760, 188] on icon "Next image" at bounding box center [760, 187] width 12 height 12
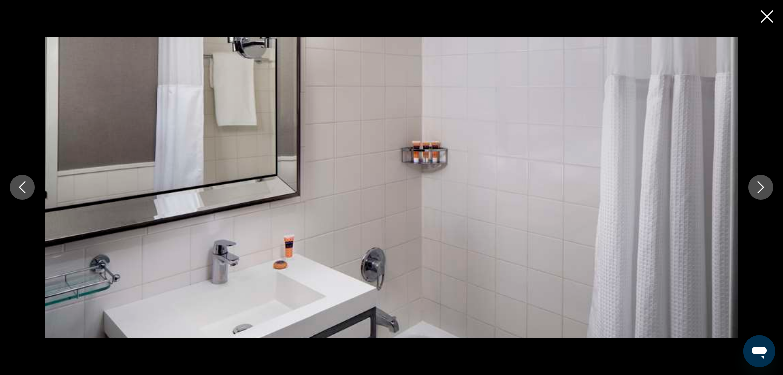
click at [760, 188] on icon "Next image" at bounding box center [760, 187] width 12 height 12
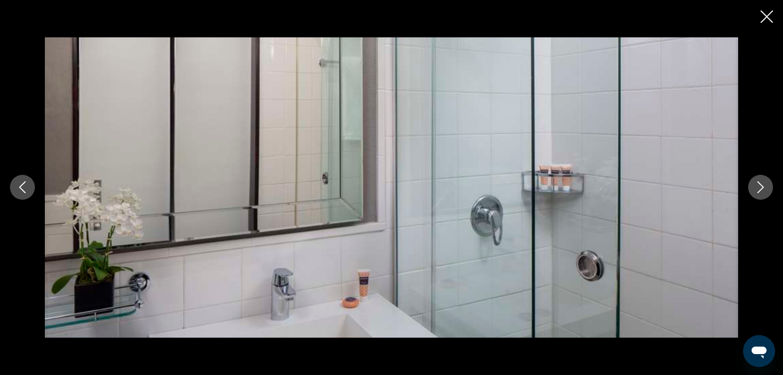
click at [760, 188] on icon "Next image" at bounding box center [760, 187] width 12 height 12
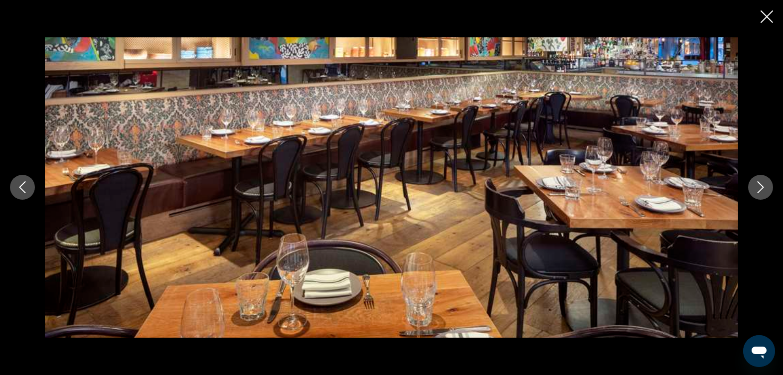
click at [760, 188] on icon "Next image" at bounding box center [760, 187] width 12 height 12
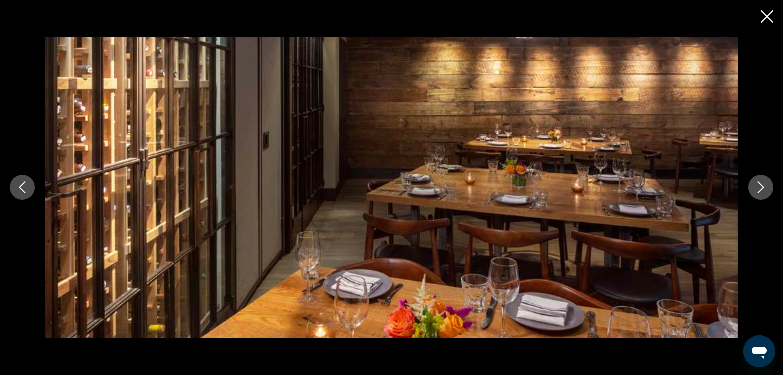
click at [760, 188] on icon "Next image" at bounding box center [760, 187] width 12 height 12
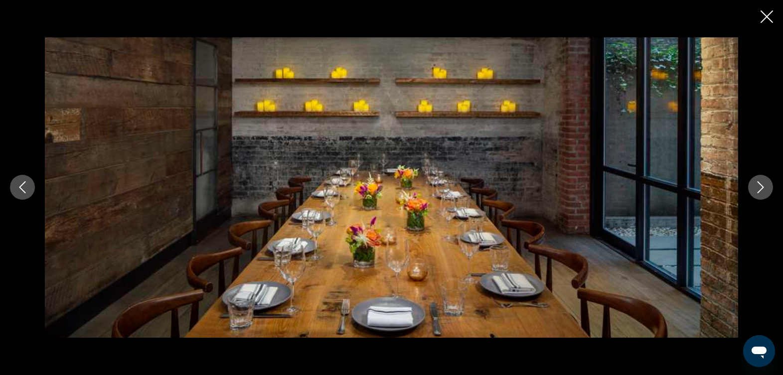
click at [760, 188] on icon "Next image" at bounding box center [760, 187] width 12 height 12
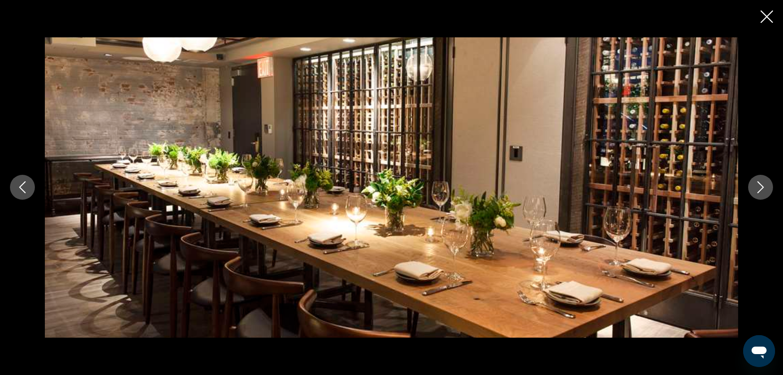
click at [760, 188] on icon "Next image" at bounding box center [760, 187] width 12 height 12
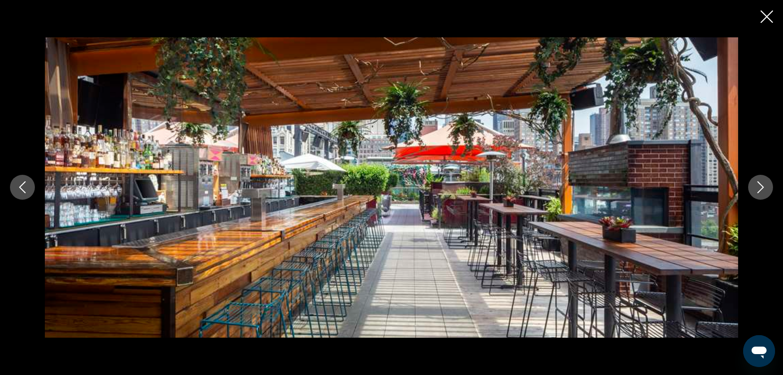
click at [760, 188] on icon "Next image" at bounding box center [760, 187] width 12 height 12
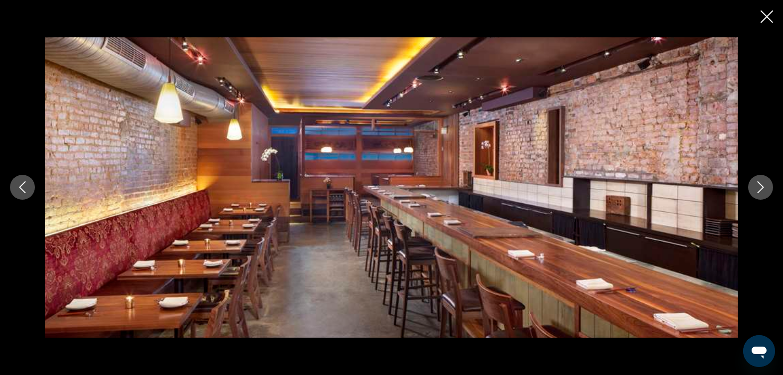
click at [760, 188] on icon "Next image" at bounding box center [760, 187] width 12 height 12
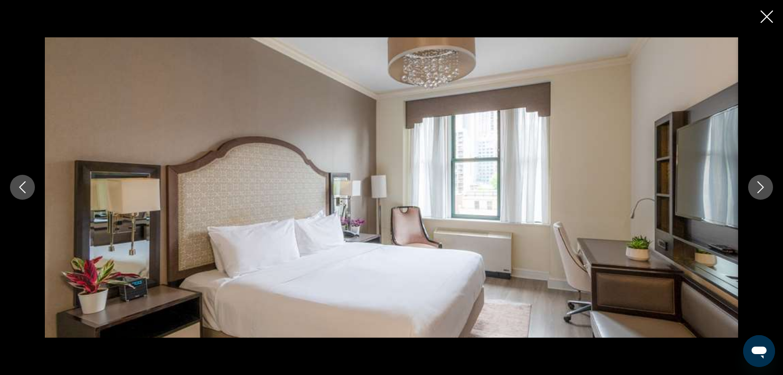
click at [760, 188] on icon "Next image" at bounding box center [760, 187] width 12 height 12
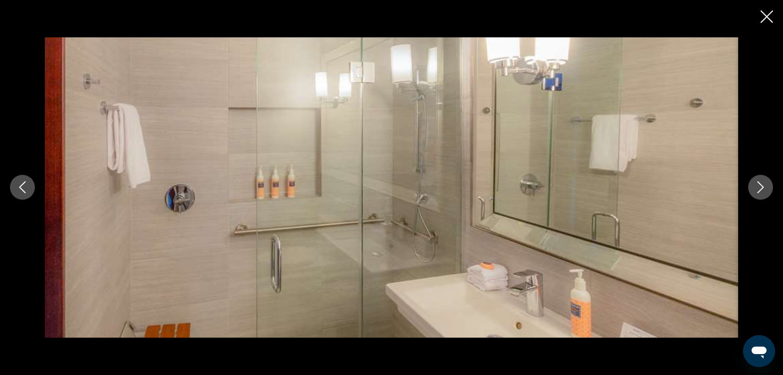
click at [760, 188] on icon "Next image" at bounding box center [760, 187] width 12 height 12
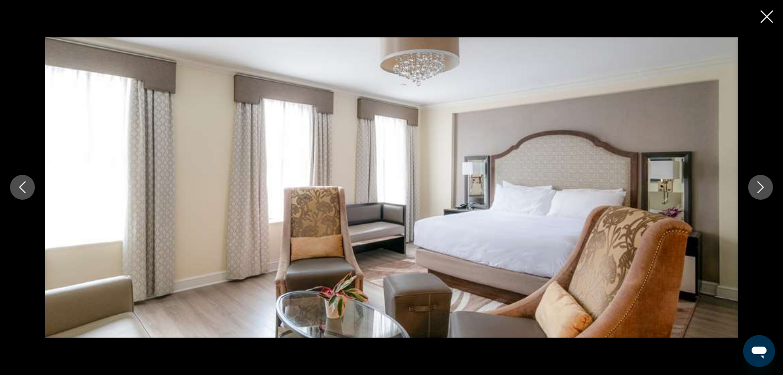
click at [760, 188] on icon "Next image" at bounding box center [760, 187] width 12 height 12
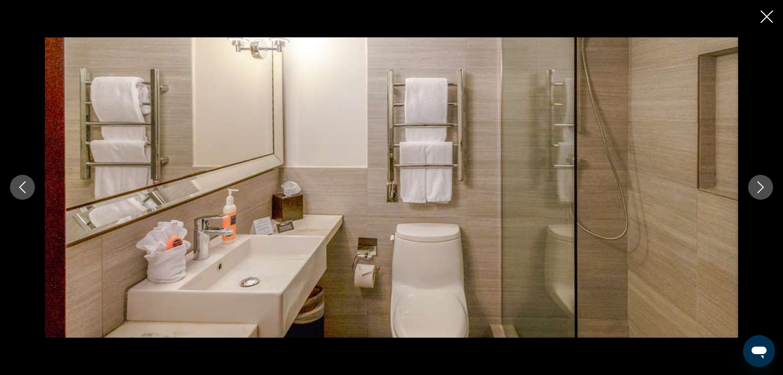
click at [760, 188] on icon "Next image" at bounding box center [760, 187] width 12 height 12
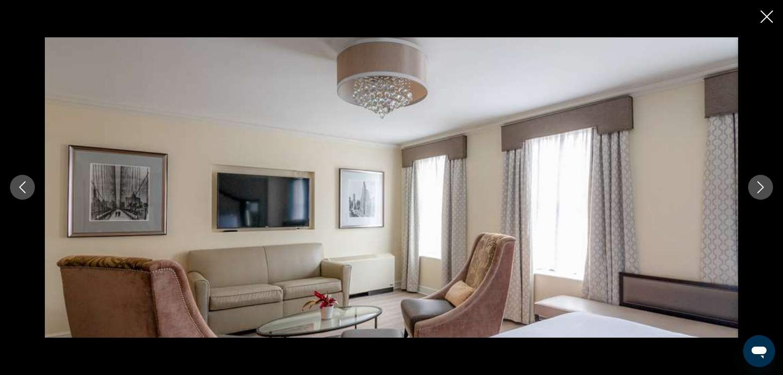
click at [760, 188] on icon "Next image" at bounding box center [760, 187] width 12 height 12
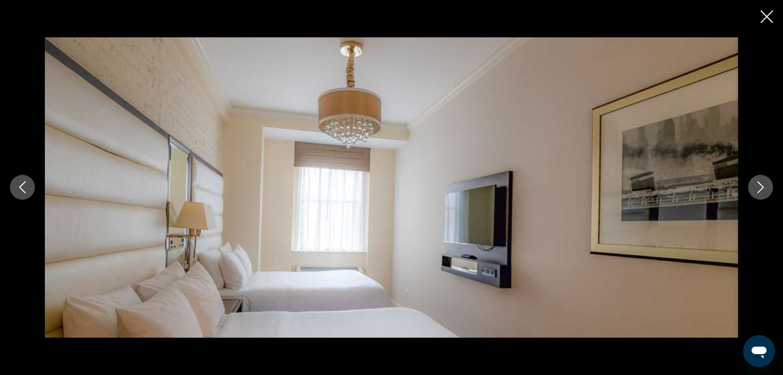
click at [760, 188] on icon "Next image" at bounding box center [760, 187] width 12 height 12
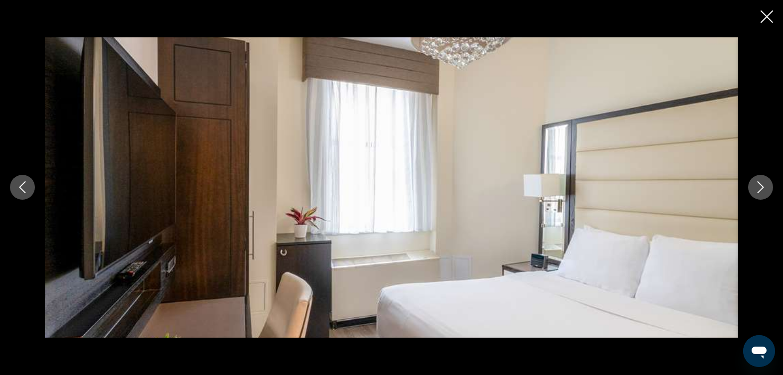
click at [760, 188] on icon "Next image" at bounding box center [760, 187] width 12 height 12
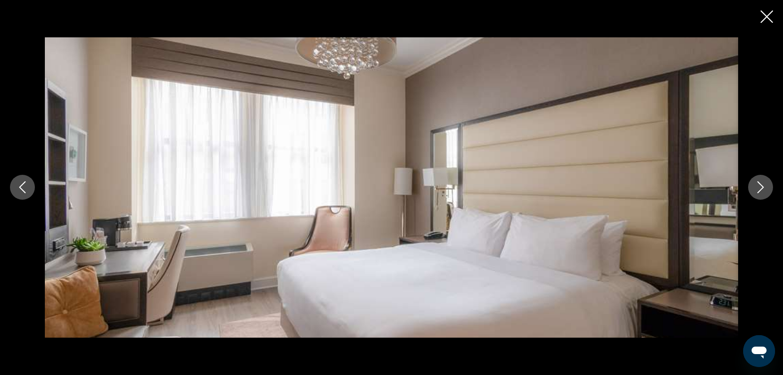
click at [760, 188] on icon "Next image" at bounding box center [760, 187] width 12 height 12
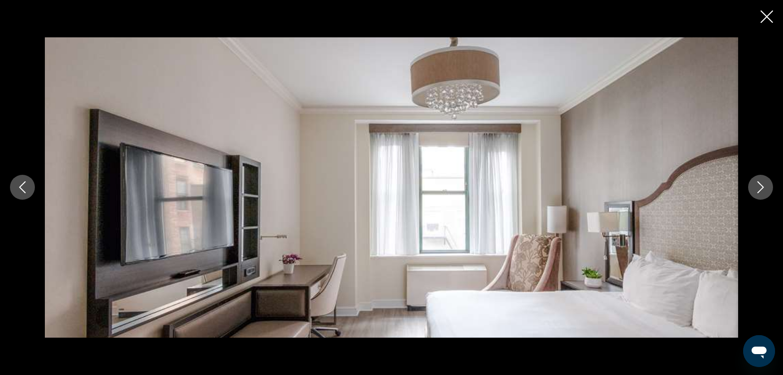
click at [761, 186] on icon "Next image" at bounding box center [760, 187] width 12 height 12
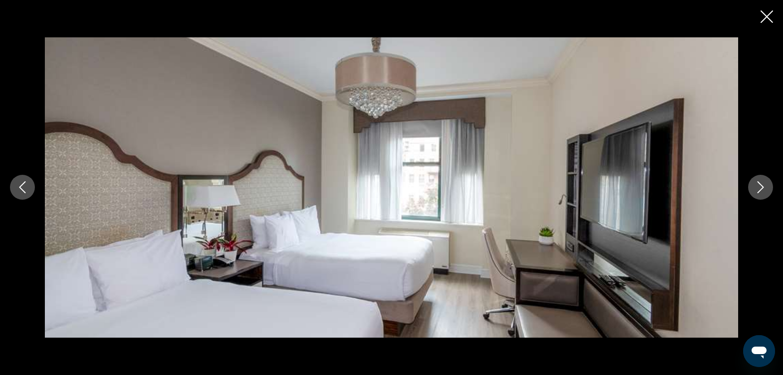
click at [761, 185] on icon "Next image" at bounding box center [760, 188] width 6 height 12
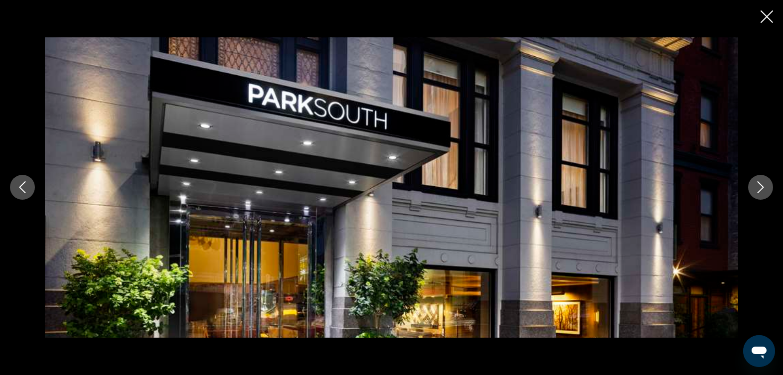
click at [765, 17] on icon "Close slideshow" at bounding box center [766, 16] width 12 height 12
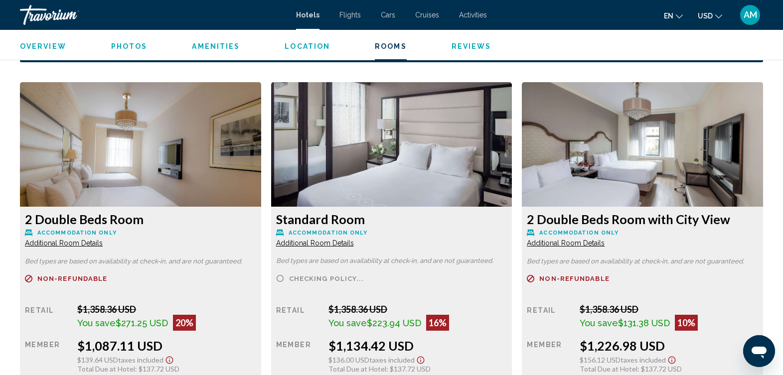
scroll to position [1342, 0]
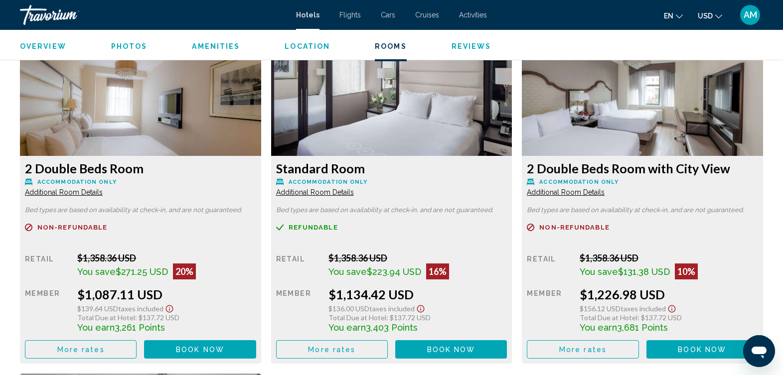
click at [215, 351] on span "Book now" at bounding box center [200, 350] width 48 height 8
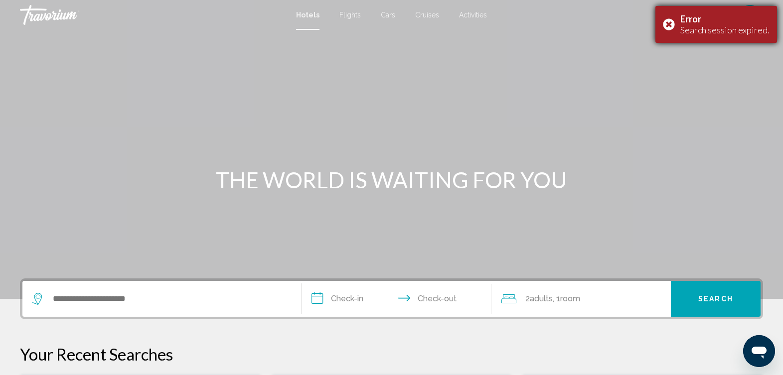
click at [670, 25] on div "Error Search session expired." at bounding box center [716, 24] width 122 height 37
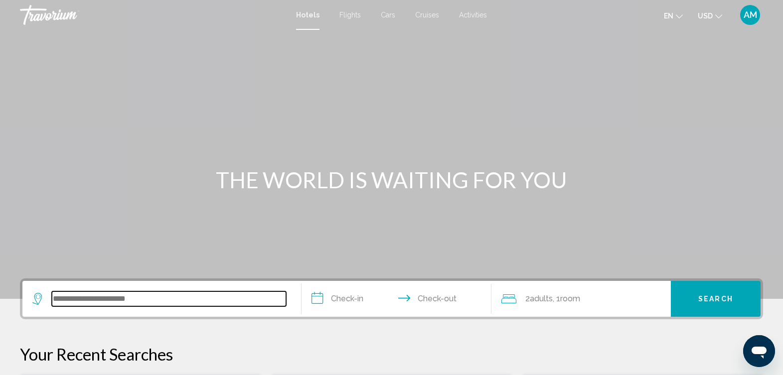
click at [179, 305] on input "Search widget" at bounding box center [169, 298] width 234 height 15
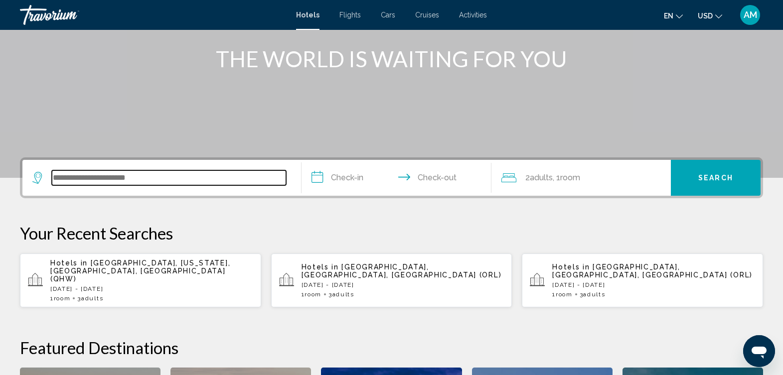
scroll to position [246, 0]
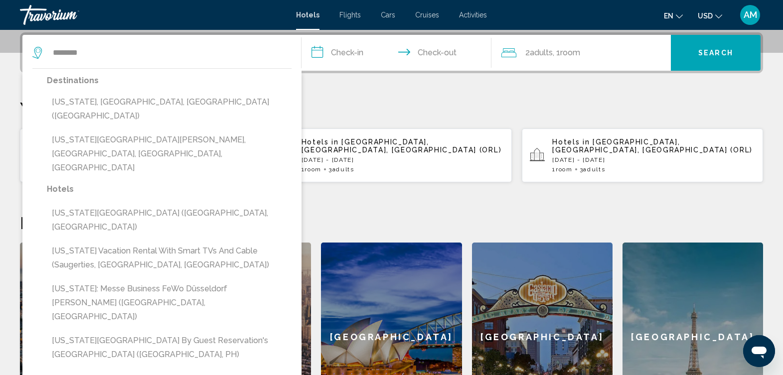
click at [128, 100] on button "[US_STATE], [GEOGRAPHIC_DATA], [GEOGRAPHIC_DATA] ([GEOGRAPHIC_DATA])" at bounding box center [169, 109] width 245 height 33
click at [128, 100] on p "Your Recent Searches" at bounding box center [391, 108] width 743 height 20
type input "**********"
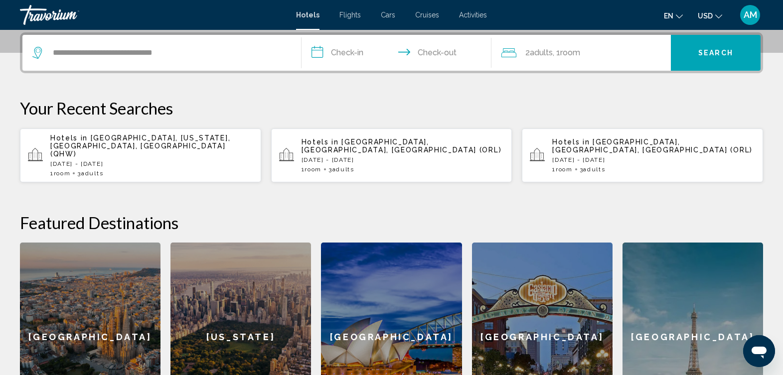
click at [341, 51] on input "**********" at bounding box center [397, 54] width 193 height 39
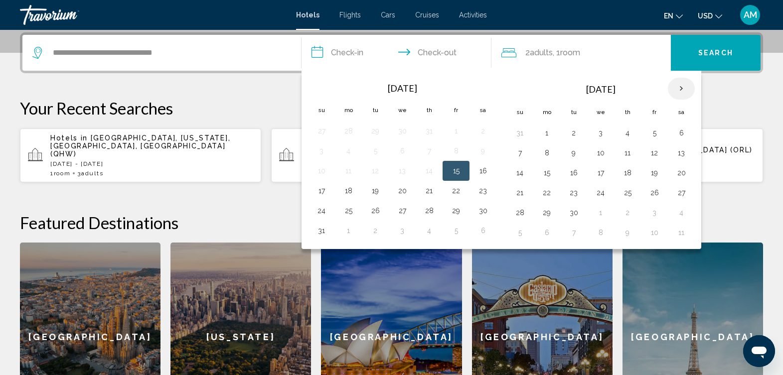
click at [679, 91] on th "Next month" at bounding box center [681, 89] width 27 height 22
click at [654, 189] on button "21" at bounding box center [654, 193] width 16 height 14
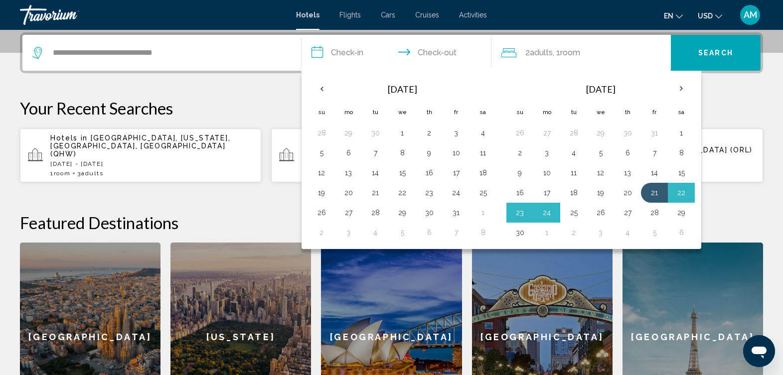
click at [574, 208] on button "25" at bounding box center [574, 213] width 16 height 14
click at [574, 213] on h2 "Featured Destinations" at bounding box center [391, 223] width 743 height 20
type input "**********"
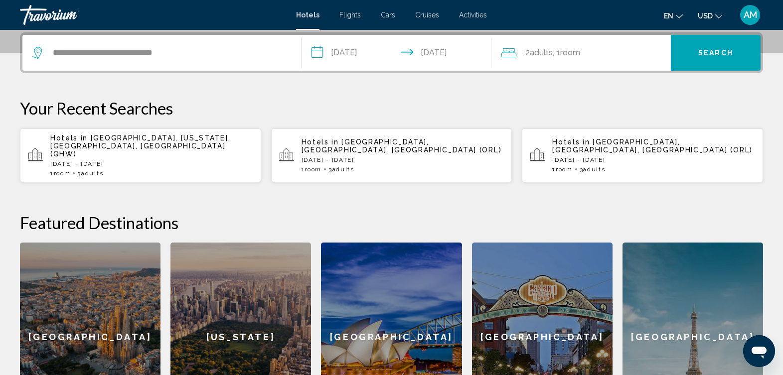
click at [628, 59] on div "2 Adult Adults , 1 Room rooms" at bounding box center [585, 53] width 169 height 14
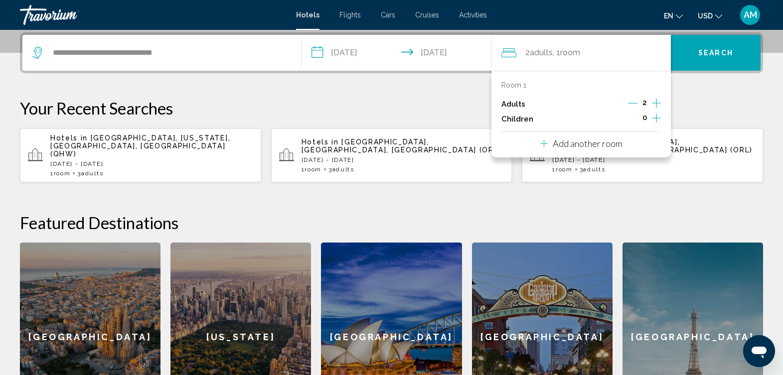
click at [655, 104] on icon "Increment adults" at bounding box center [656, 103] width 9 height 12
click at [707, 49] on span "Search" at bounding box center [715, 53] width 35 height 8
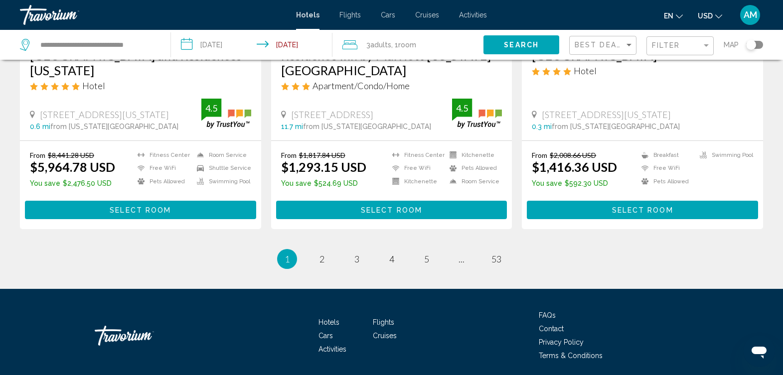
scroll to position [1334, 0]
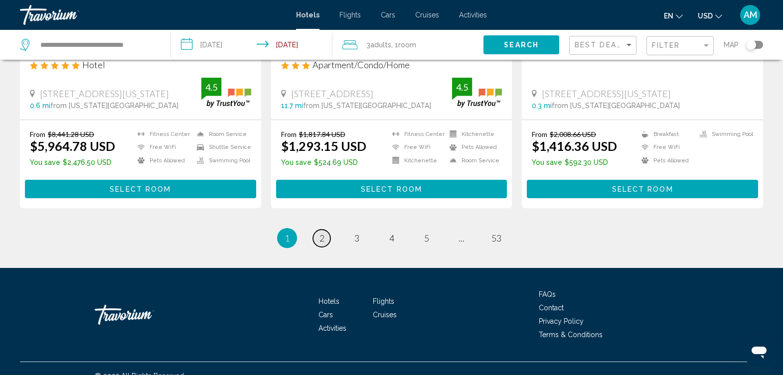
click at [323, 233] on span "2" at bounding box center [321, 238] width 5 height 11
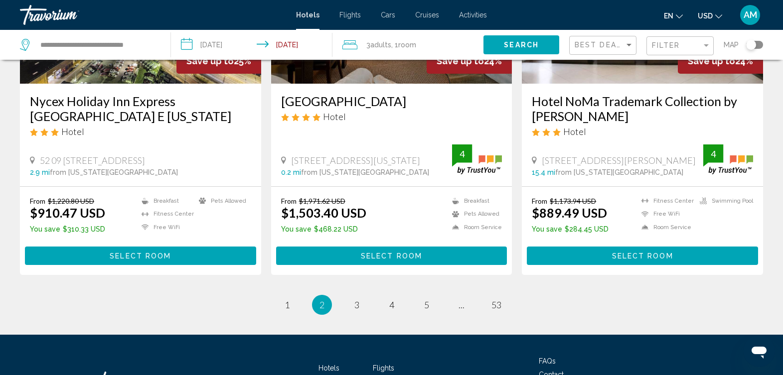
scroll to position [1285, 0]
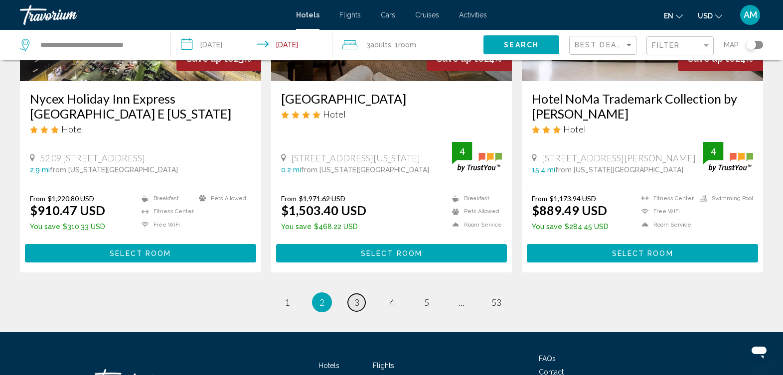
click at [356, 297] on span "3" at bounding box center [356, 302] width 5 height 11
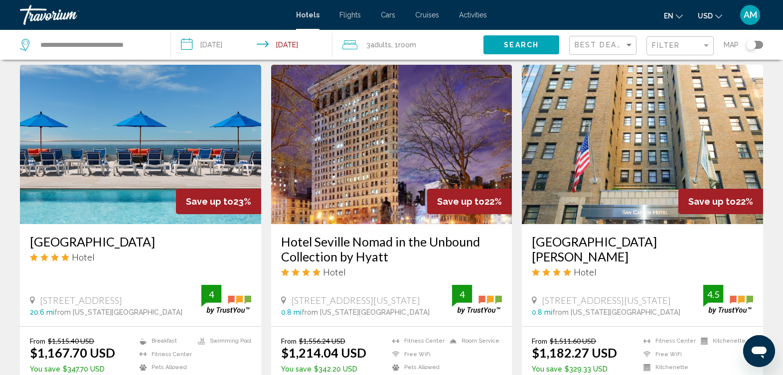
scroll to position [743, 0]
